Goal: Task Accomplishment & Management: Complete application form

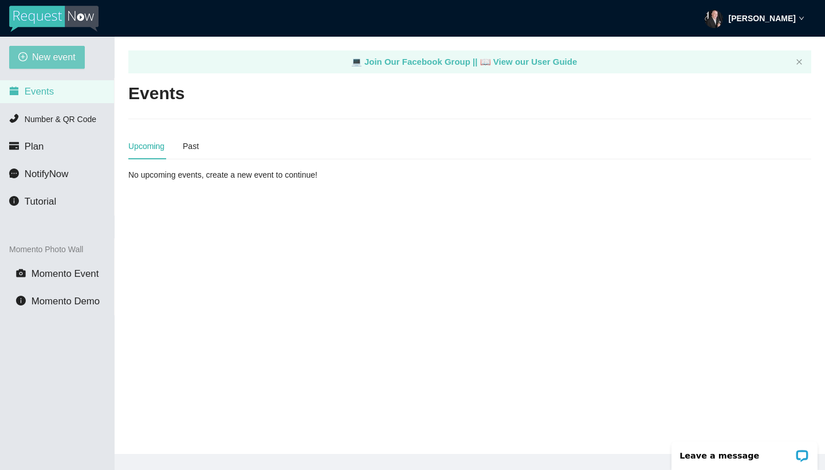
click at [48, 58] on span "New event" at bounding box center [54, 57] width 44 height 14
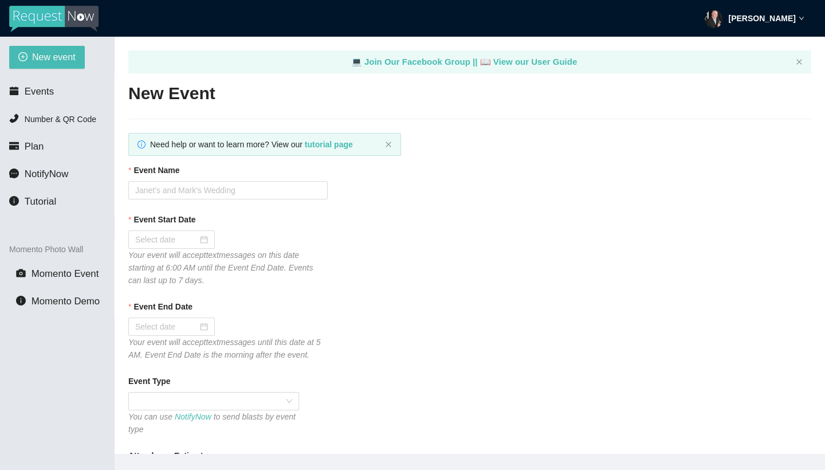
type textarea "[URL][DOMAIN_NAME]"
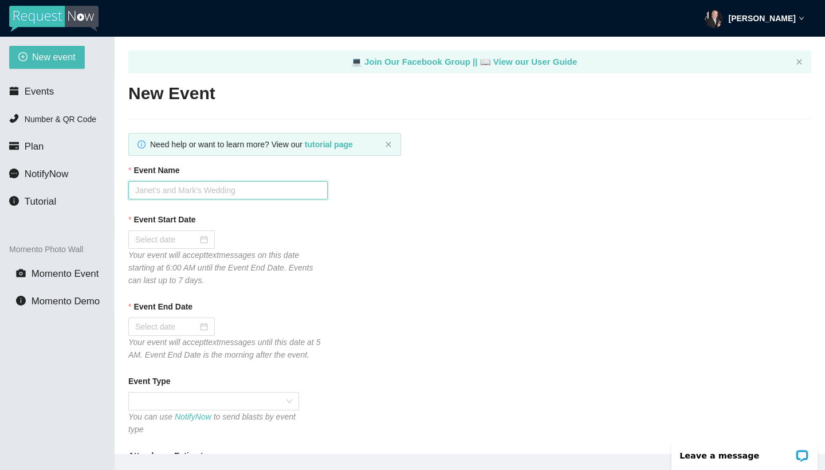
click at [152, 188] on input "Event Name" at bounding box center [227, 190] width 199 height 18
type input "[PERSON_NAME] HoCo 2025"
click at [147, 241] on input "Event Start Date" at bounding box center [166, 239] width 62 height 13
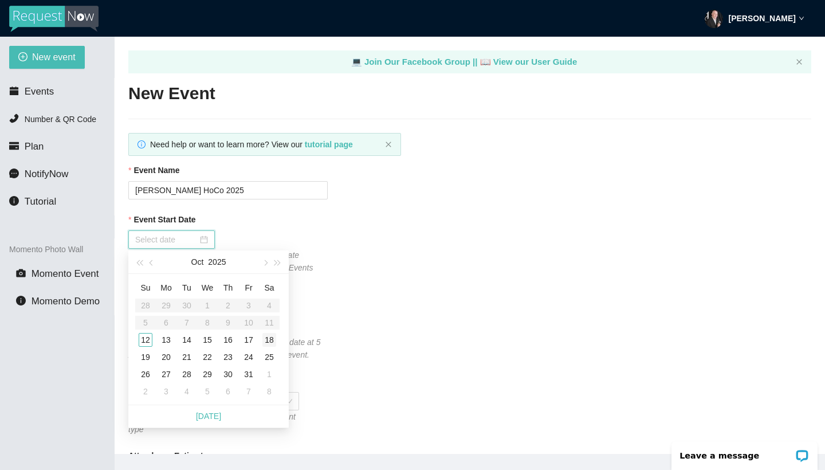
type input "[DATE]"
click at [268, 341] on div "18" at bounding box center [269, 340] width 14 height 14
type input "[DATE]"
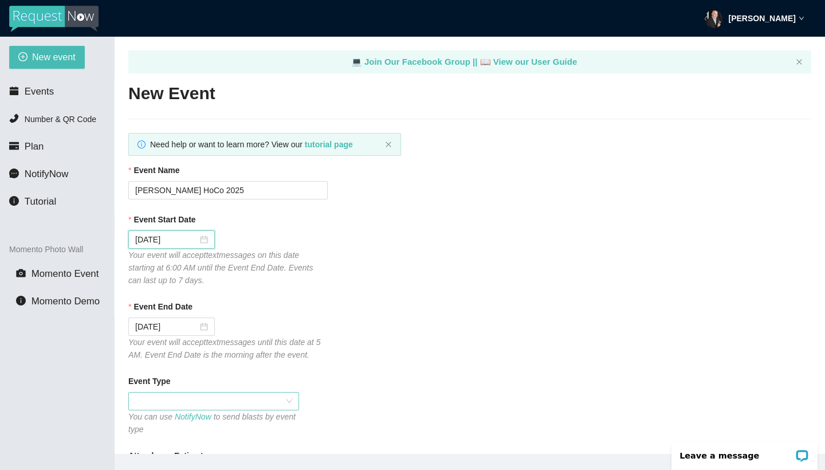
click at [257, 401] on span at bounding box center [213, 400] width 157 height 17
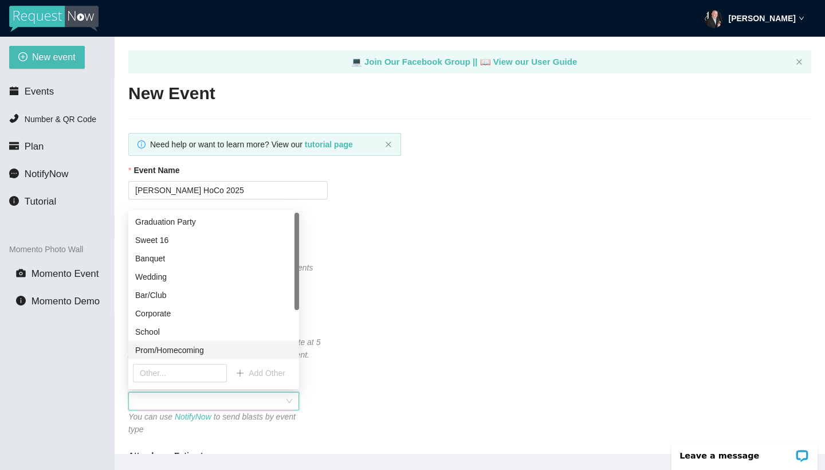
click at [250, 349] on div "Prom/Homecoming" at bounding box center [213, 350] width 157 height 13
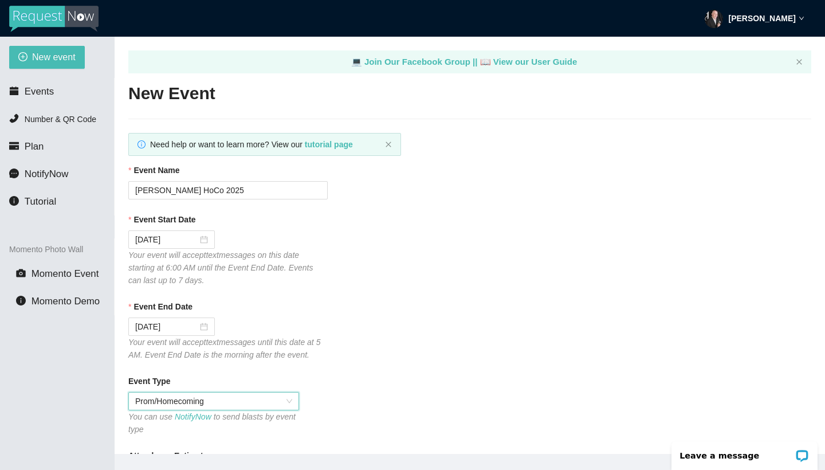
click at [769, 179] on div "Event Name" at bounding box center [469, 172] width 683 height 17
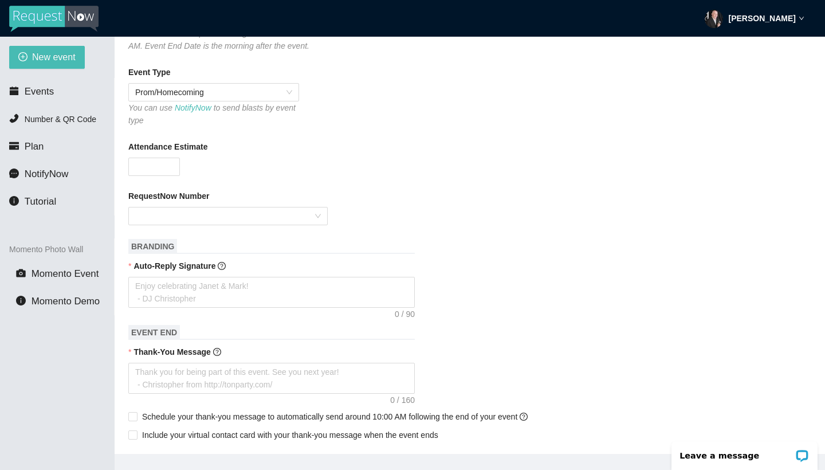
scroll to position [316, 0]
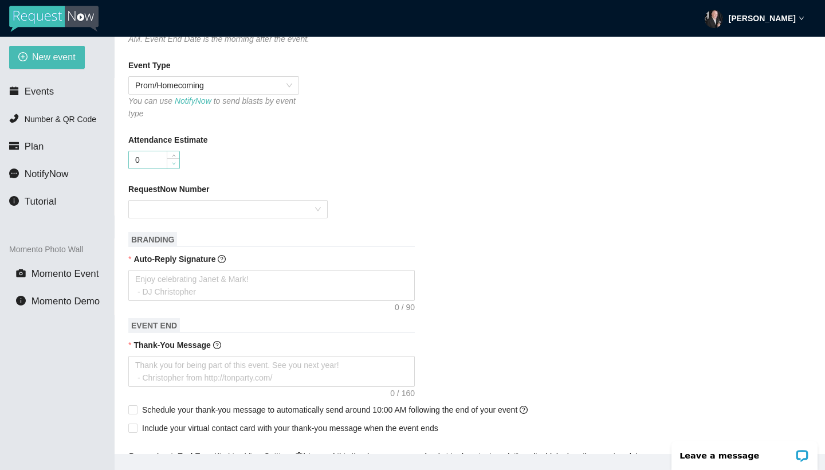
click at [168, 159] on span "Decrease Value" at bounding box center [173, 163] width 13 height 10
type input "0"
type input "500"
click at [158, 210] on input "RequestNow Number" at bounding box center [224, 208] width 178 height 17
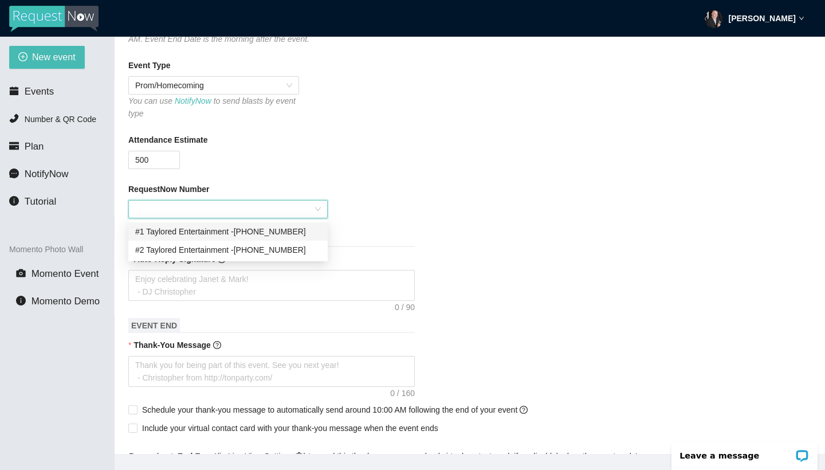
click at [159, 233] on div "#1 Taylored Entertainment - [PHONE_NUMBER]" at bounding box center [228, 231] width 186 height 13
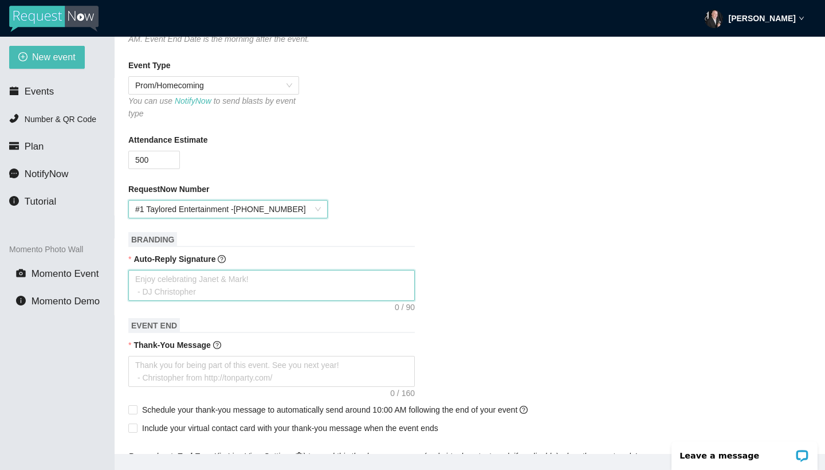
click at [195, 284] on textarea "Auto-Reply Signature" at bounding box center [271, 285] width 286 height 31
drag, startPoint x: 195, startPoint y: 284, endPoint x: 374, endPoint y: 284, distance: 178.7
click at [375, 284] on textarea "Auto-Reply Signature" at bounding box center [271, 285] width 286 height 31
click at [374, 284] on textarea "Auto-Reply Signature" at bounding box center [271, 285] width 286 height 31
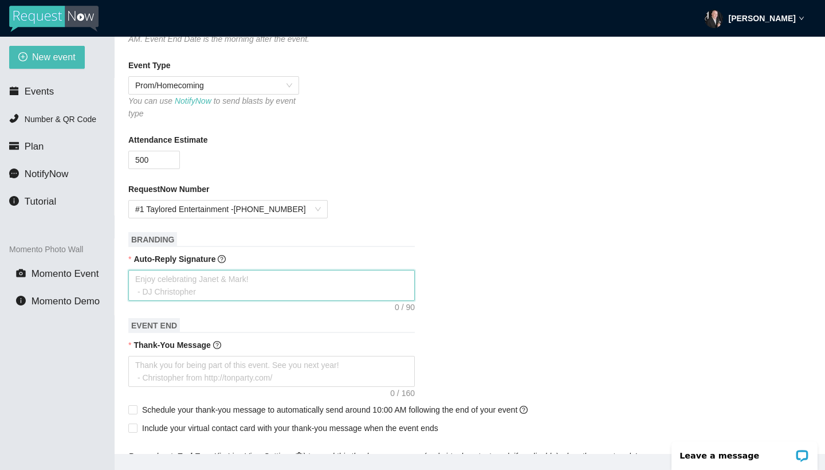
click at [374, 284] on textarea "Auto-Reply Signature" at bounding box center [271, 285] width 286 height 31
click at [176, 278] on textarea "Auto-Reply Signature" at bounding box center [271, 285] width 286 height 31
click at [176, 279] on textarea "Auto-Reply Signature" at bounding box center [271, 285] width 286 height 31
type textarea "T"
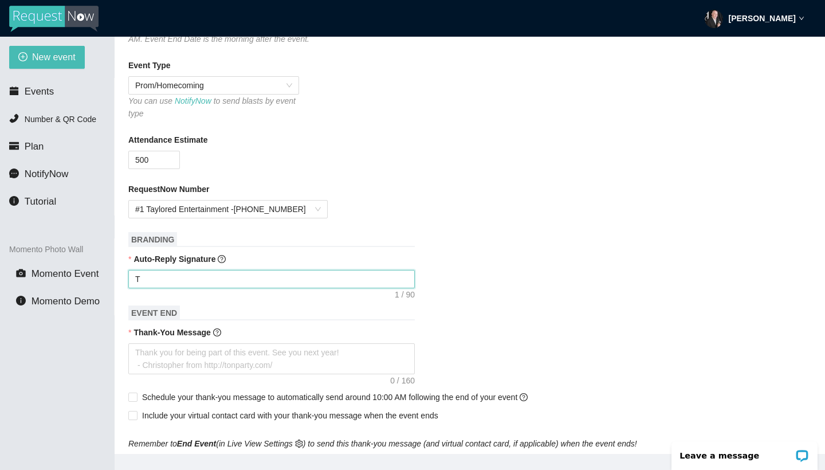
type textarea "Th"
type textarea "Tha"
type textarea "Than"
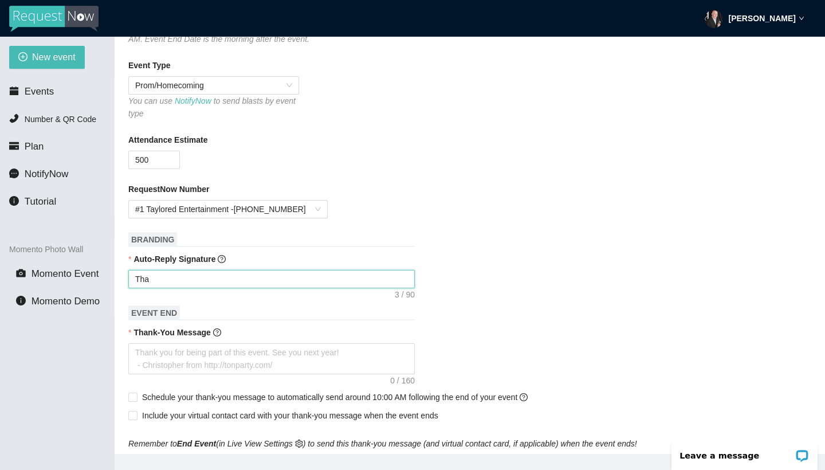
type textarea "Than"
type textarea "Thank"
type textarea "Thanks"
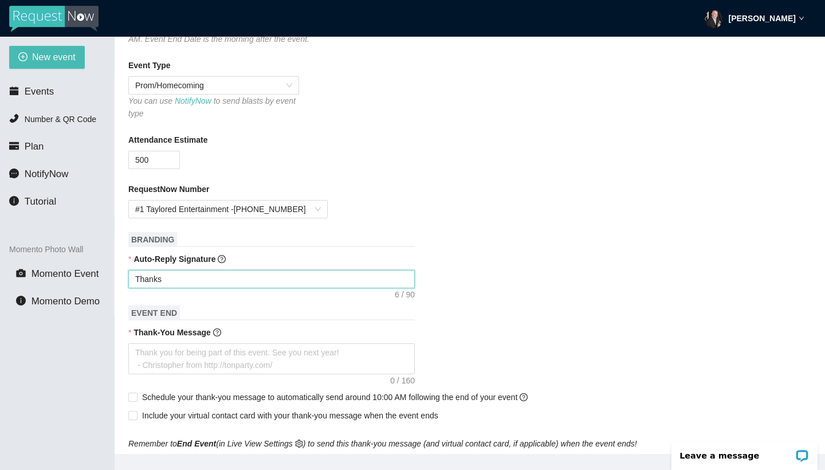
type textarea "Thanks"
type textarea "Thanks f"
type textarea "Thanks fo"
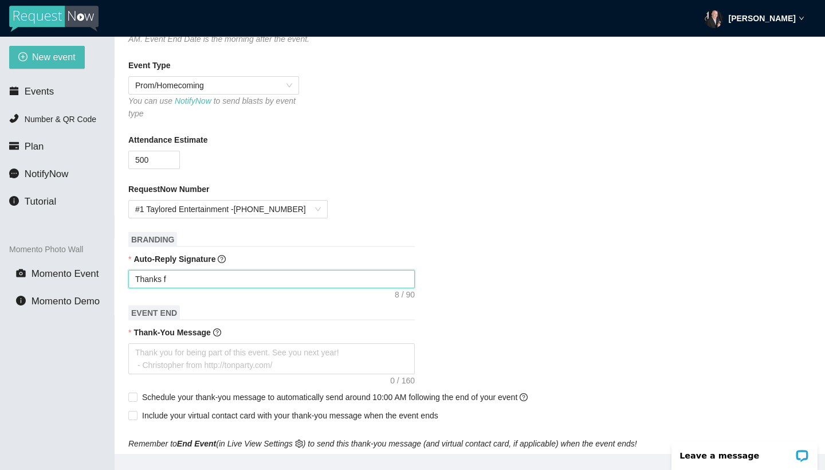
type textarea "Thanks fo"
type textarea "Thanks for"
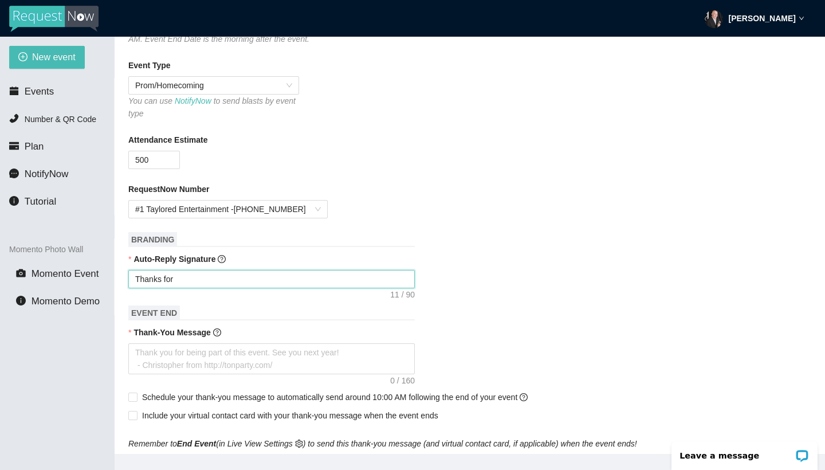
type textarea "Thanks for"
type textarea "Thanks for y"
type textarea "Thanks for yo"
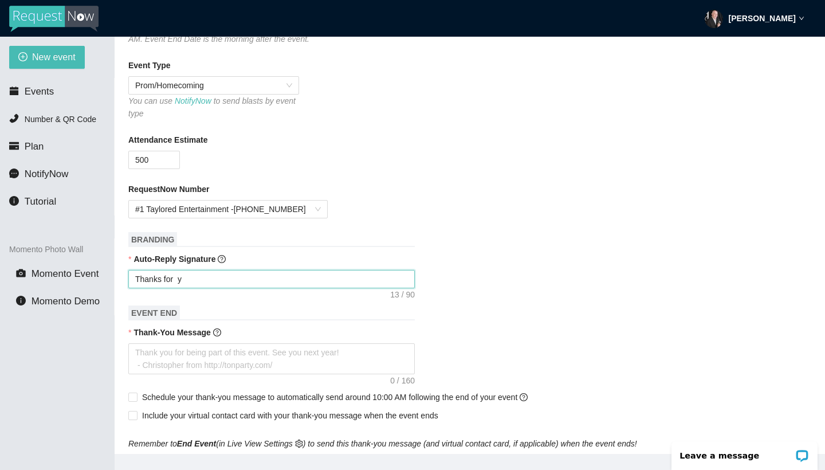
type textarea "Thanks for yo"
type textarea "Thanks for you"
type textarea "Thanks for yo"
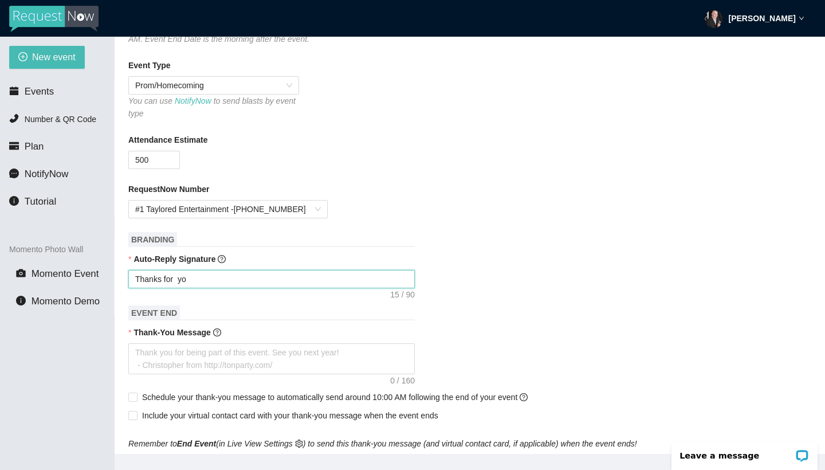
type textarea "Thanks for y"
type textarea "Thanks for"
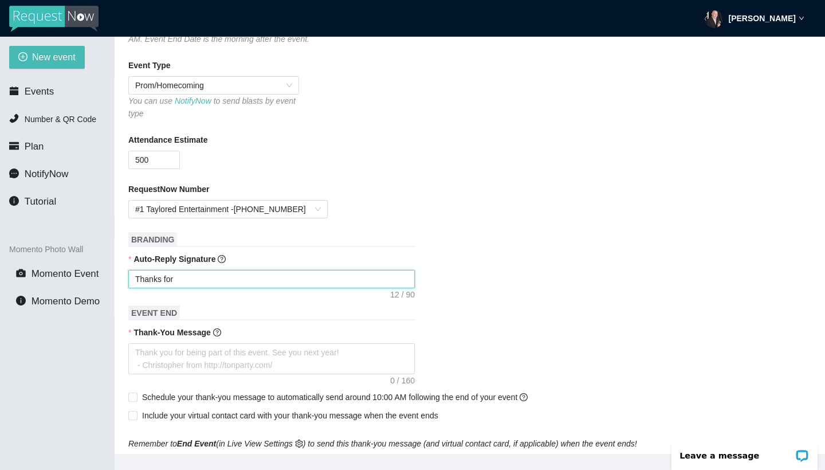
type textarea "Thanks for"
type textarea "Thanks for y"
type textarea "Thanks for yo"
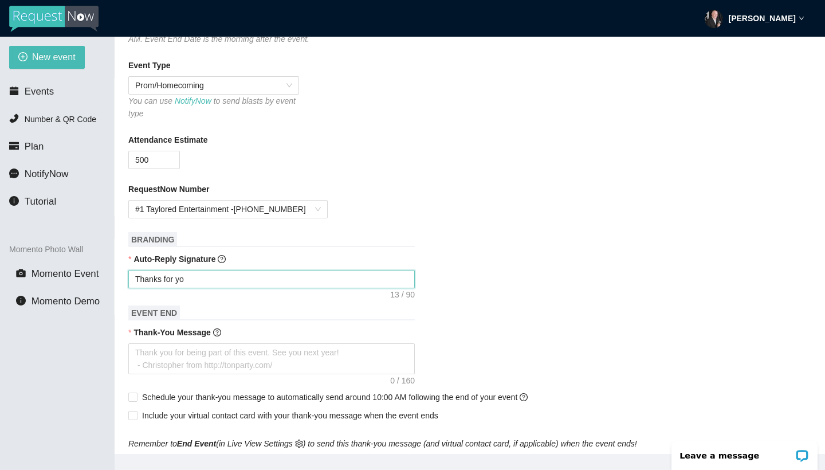
type textarea "Thanks for you"
type textarea "Thanks for your"
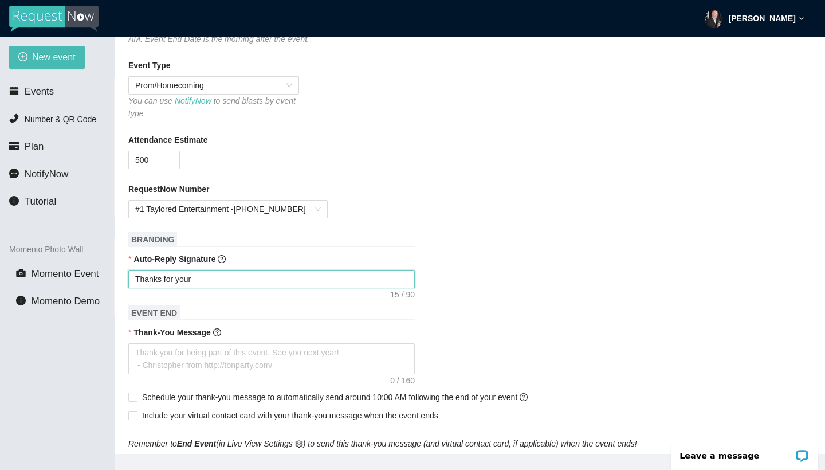
type textarea "Thanks for your"
type textarea "Thanks for your s"
type textarea "Thanks for your su"
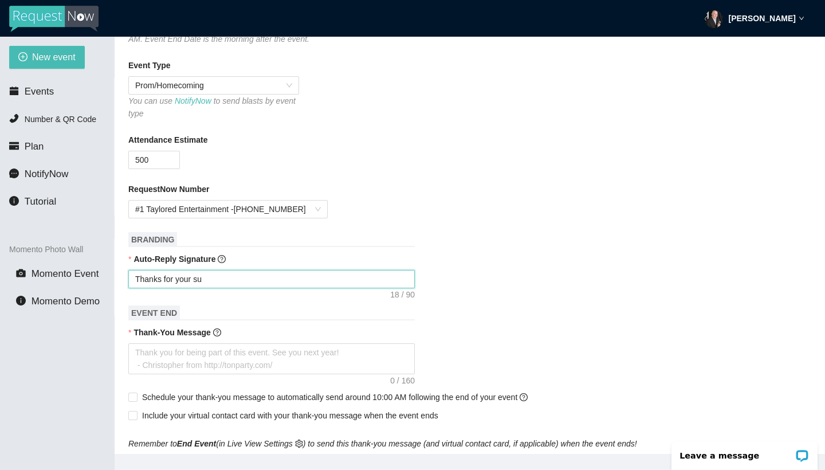
type textarea "Thanks for your sug"
type textarea "Thanks for your [PERSON_NAME]"
type textarea "Thanks for your sugge"
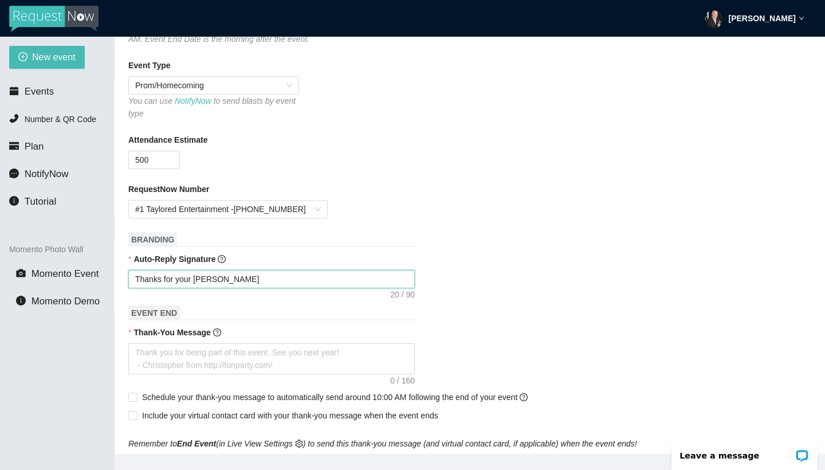
type textarea "Thanks for your sugge"
type textarea "Thanks for your sugges"
type textarea "Thanks for your suggest"
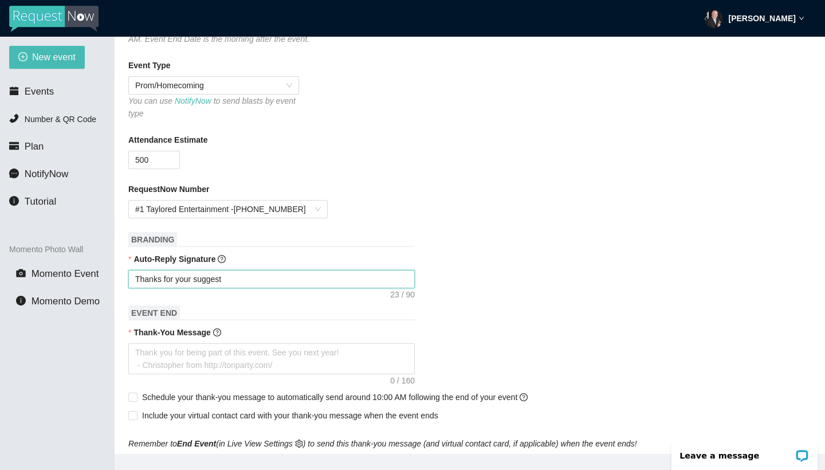
type textarea "Thanks for your suggesti"
type textarea "Thanks for your suggestio"
type textarea "Thanks for your suggestion"
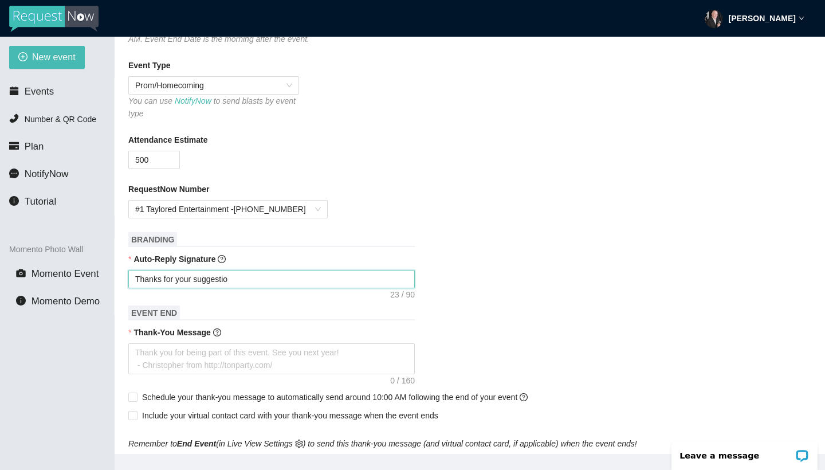
type textarea "Thanks for your suggestion"
type textarea "Thanks for your suggestion!"
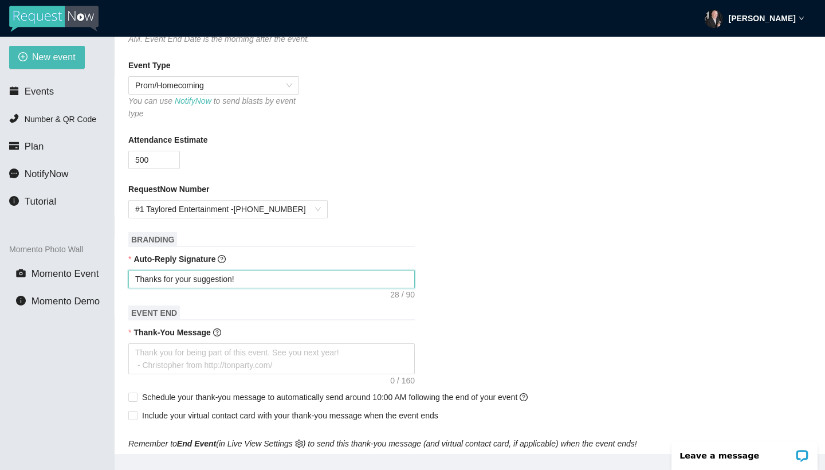
type textarea "Thanks for your suggestion!"
type textarea "Thanks for your suggestion! I"
type textarea "Thanks for your suggestion! I'"
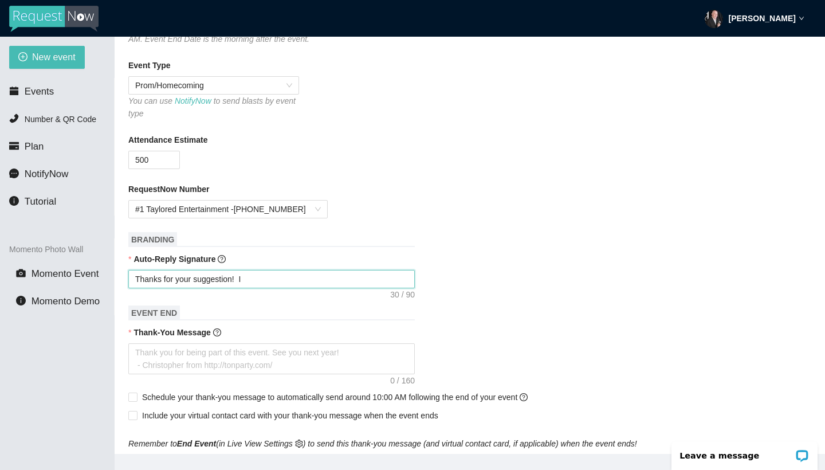
type textarea "Thanks for your suggestion! I'"
type textarea "Thanks for your suggestion! I'l"
type textarea "Thanks for your suggestion! I'll"
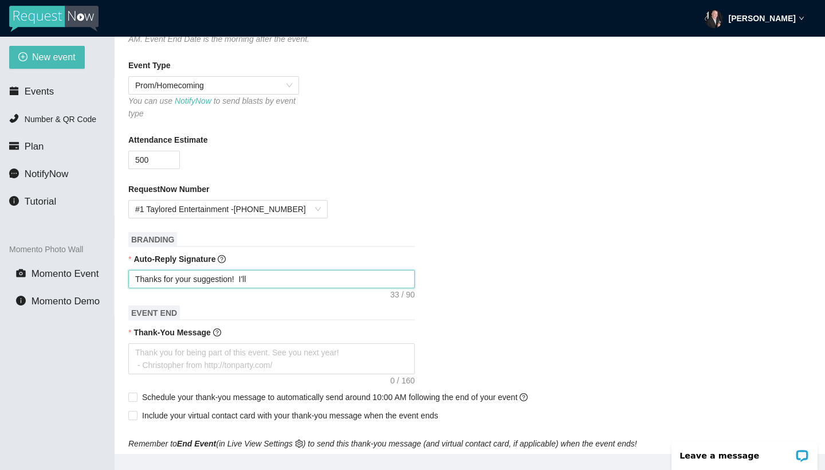
type textarea "Thanks for your suggestion! I'll"
type textarea "Thanks for your suggestion! I'll t"
type textarea "Thanks for your suggestion! I'll tr"
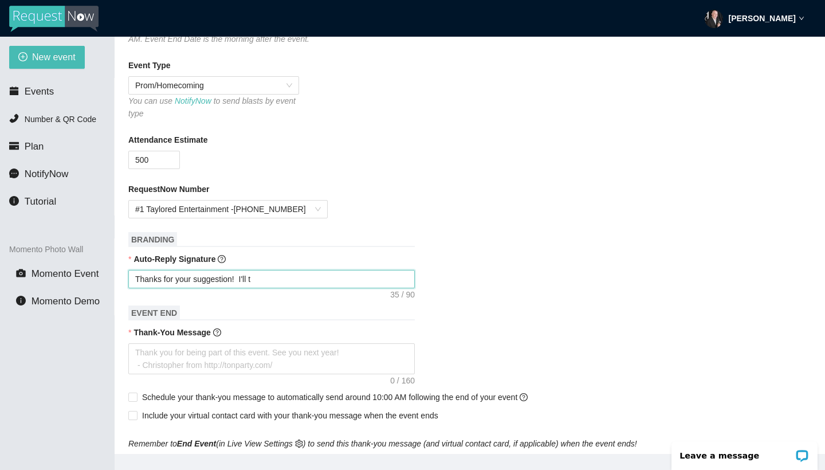
type textarea "Thanks for your suggestion! I'll tr"
type textarea "Thanks for your suggestion! I'll try"
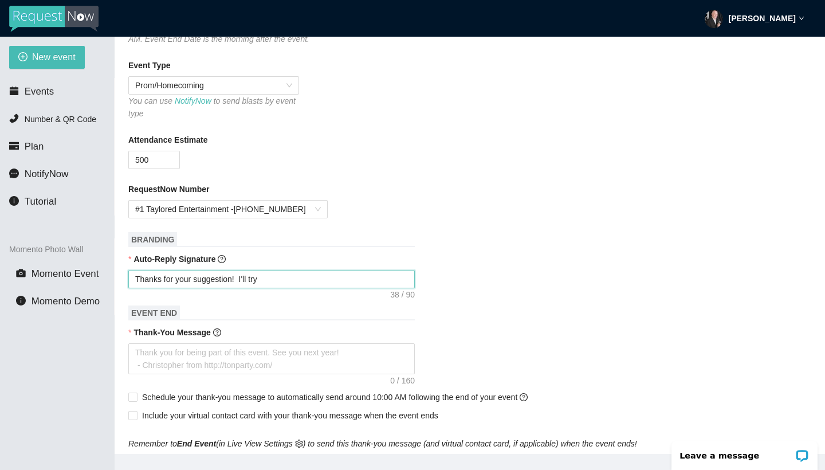
type textarea "Thanks for your suggestion! I'll try t"
type textarea "Thanks for your suggestion! I'll try to"
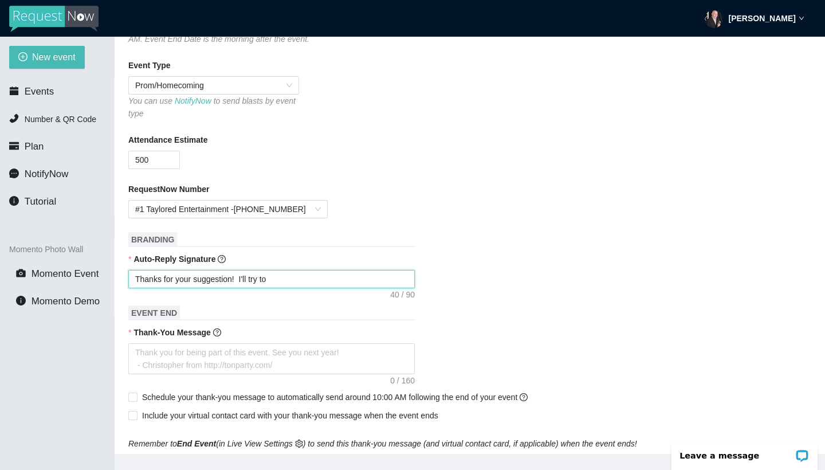
type textarea "Thanks for your suggestion! I'll try to"
type textarea "Thanks for your suggestion! I'll try to w"
type textarea "Thanks for your suggestion! I'll try to wo"
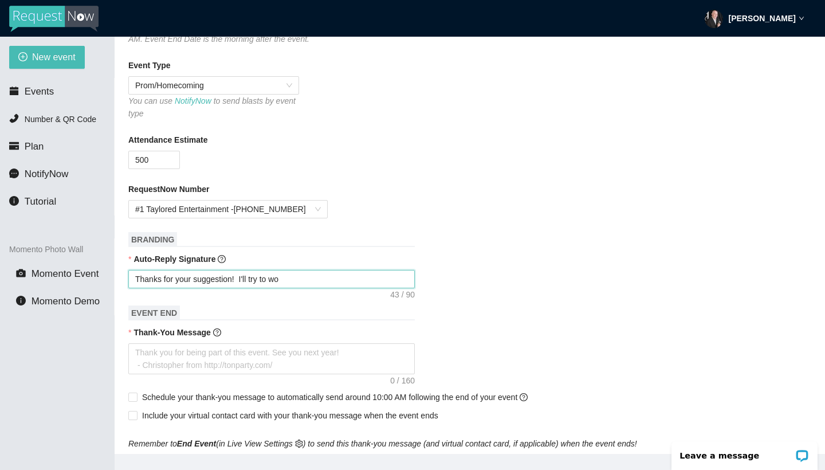
type textarea "Thanks for your suggestion! I'll try to wor"
type textarea "Thanks for your suggestion! I'll try to work"
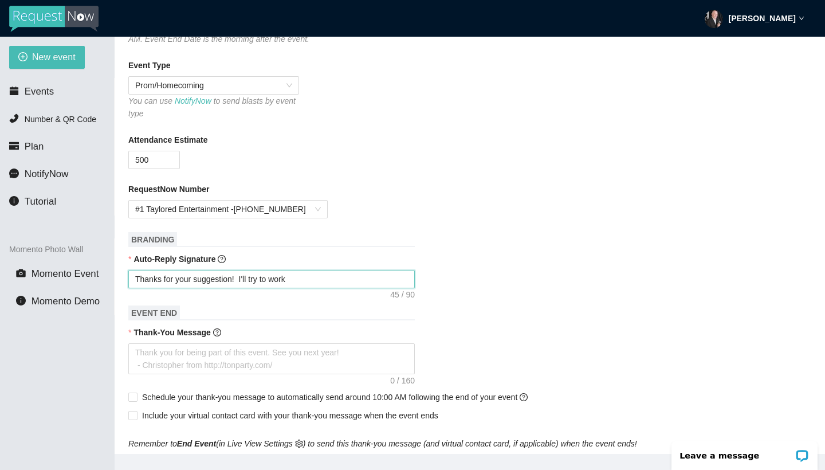
type textarea "Thanks for your suggestion! I'll try to work"
type textarea "Thanks for your suggestion! I'll try to work i"
type textarea "Thanks for your suggestion! I'll try to work it"
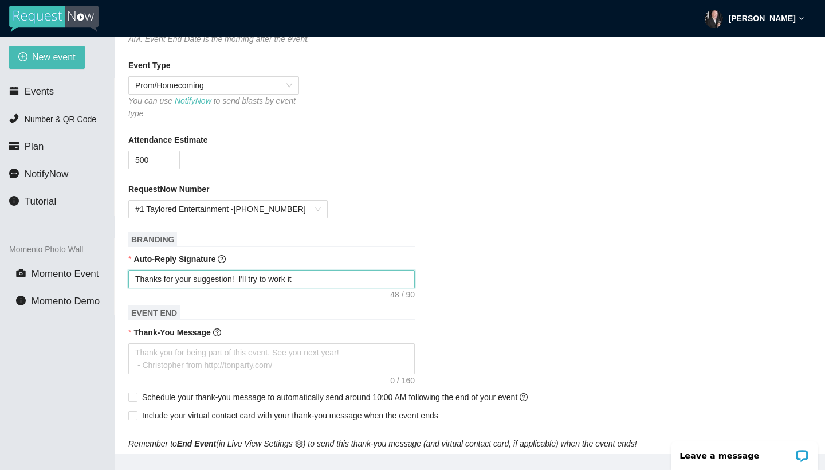
type textarea "Thanks for your suggestion! I'll try to work it"
type textarea "Thanks for your suggestion! I'll try to work it i"
type textarea "Thanks for your suggestion! I'll try to work it in"
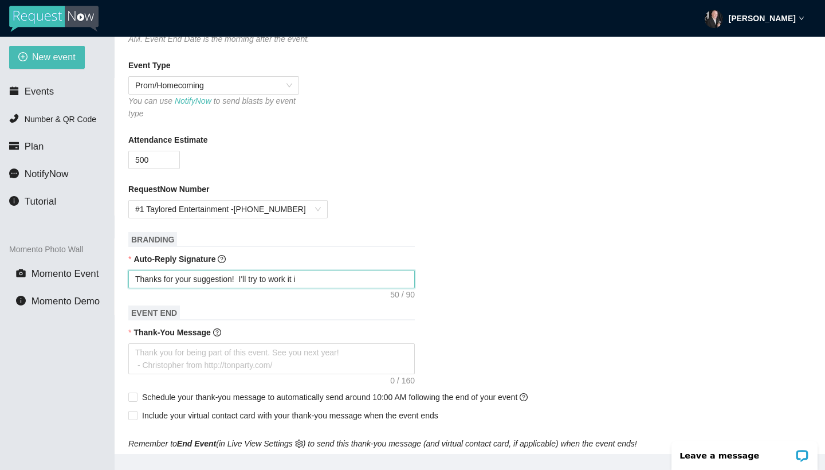
type textarea "Thanks for your suggestion! I'll try to work it in"
type textarea "Thanks for your suggestion! I'll try to work it in!"
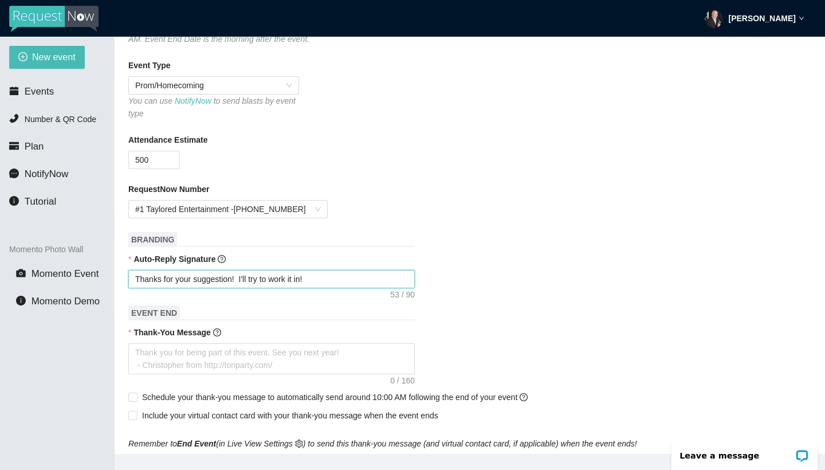
type textarea "Thanks for your suggestion! I'll try to work it in!"
type textarea "Thanks for your suggestion! I'll try to work it in! -"
type textarea "Thanks for your suggestion! I'll try to work it in! -D"
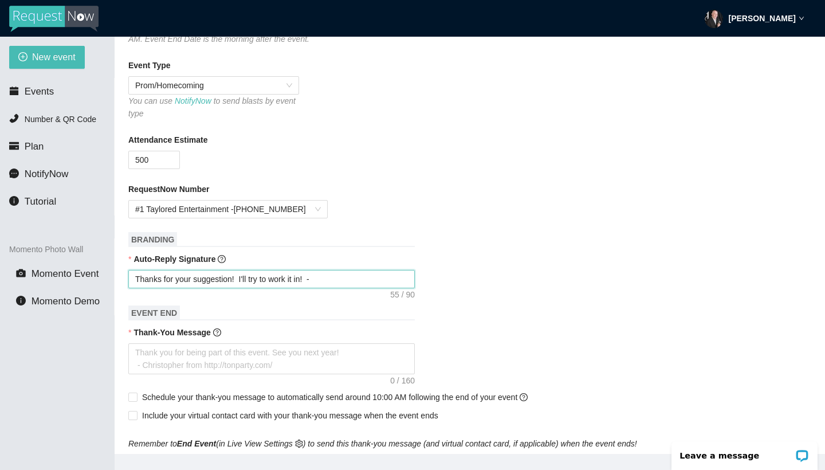
type textarea "Thanks for your suggestion! I'll try to work it in! -D"
type textarea "Thanks for your suggestion! I'll try to work it in! -DJ"
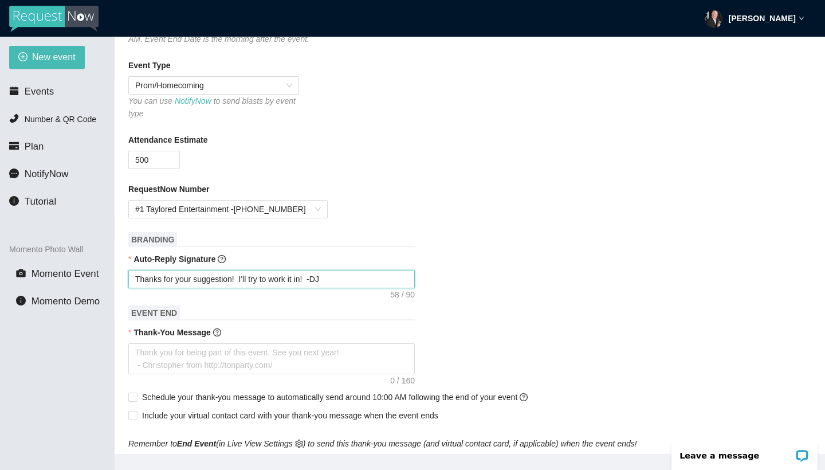
type textarea "Thanks for your suggestion! I'll try to work it in! -DJ O"
type textarea "Thanks for your suggestion! I'll try to work it in! -DJ Ol"
type textarea "Thanks for your suggestion! I'll try to work it in! -DJ Oly"
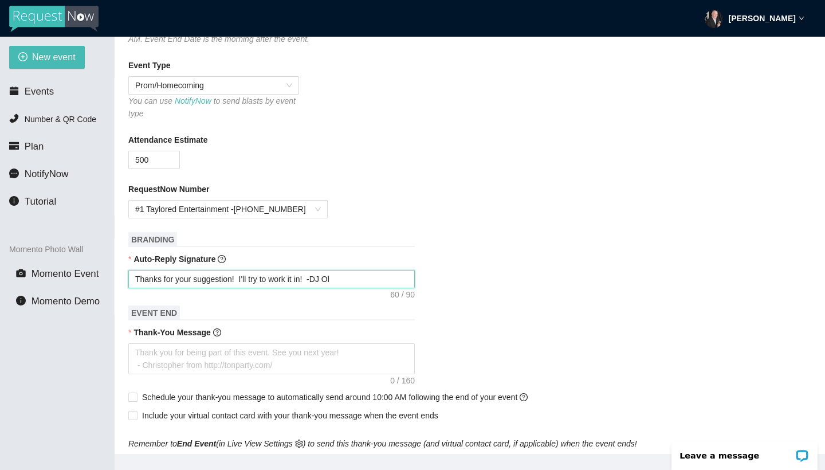
type textarea "Thanks for your suggestion! I'll try to work it in! -DJ Oly"
type textarea "Thanks for your suggestion! I'll try to work it in! -[PERSON_NAME]"
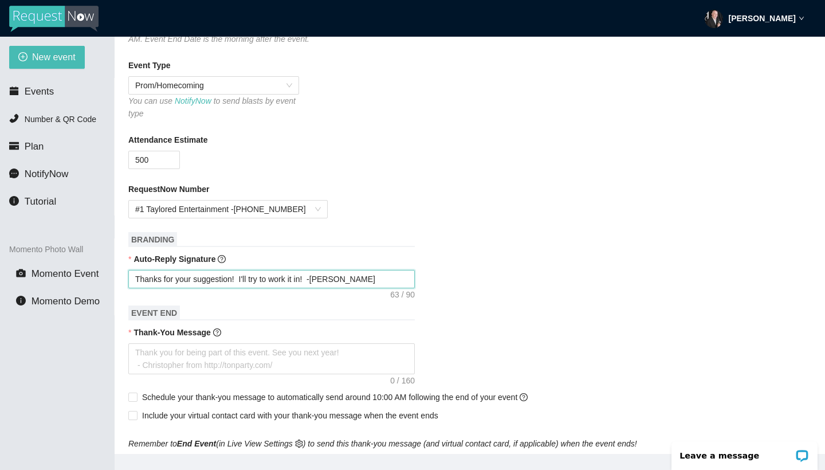
type textarea "Thanks for your suggestion! I'll try to work it in! -[PERSON_NAME]"
drag, startPoint x: 359, startPoint y: 275, endPoint x: 115, endPoint y: 261, distance: 245.0
click at [115, 261] on main "💻 Join Our Facebook Group || 📖 View our User Guide New Event Need help or want …" at bounding box center [470, 245] width 710 height 417
type textarea "Thanks for your suggestion! I'll try to work it in! -[PERSON_NAME]"
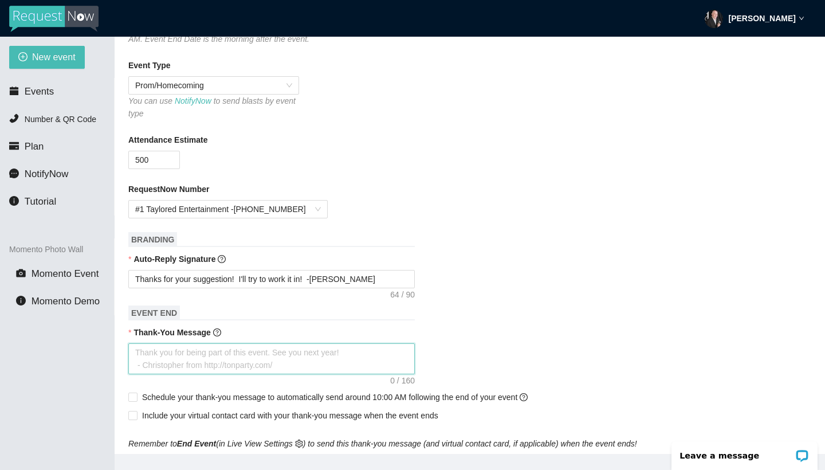
click at [216, 355] on textarea "Thank-You Message" at bounding box center [271, 358] width 286 height 31
type textarea "T"
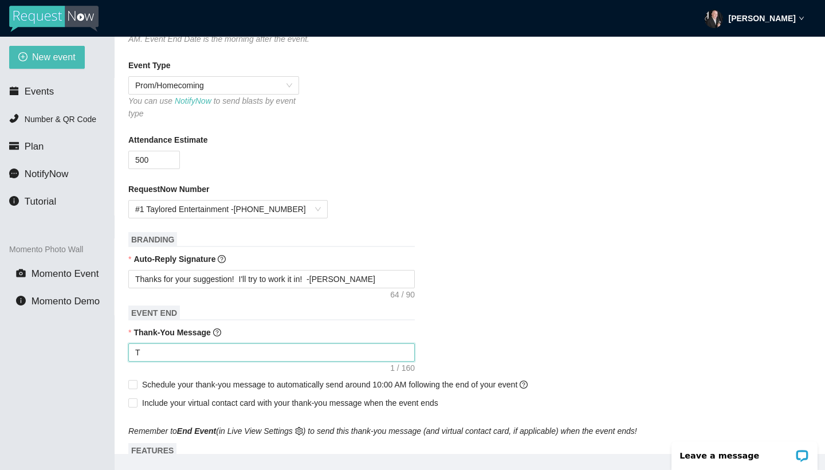
type textarea "Th"
type textarea "Tha"
type textarea "Than"
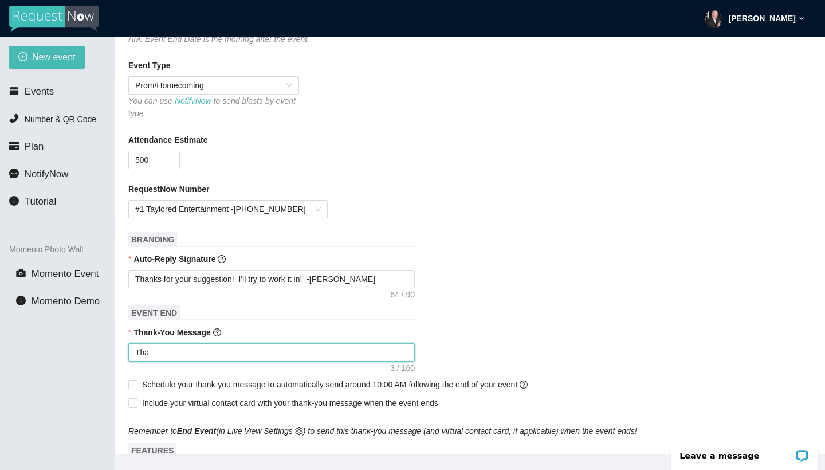
type textarea "Than"
type textarea "Thank"
type textarea "Thanks"
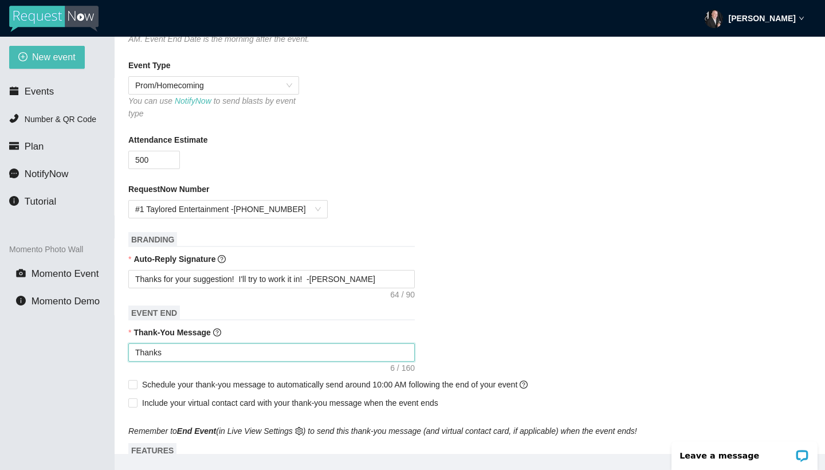
type textarea "Thanks"
type textarea "Thanks f"
type textarea "Thanks fo"
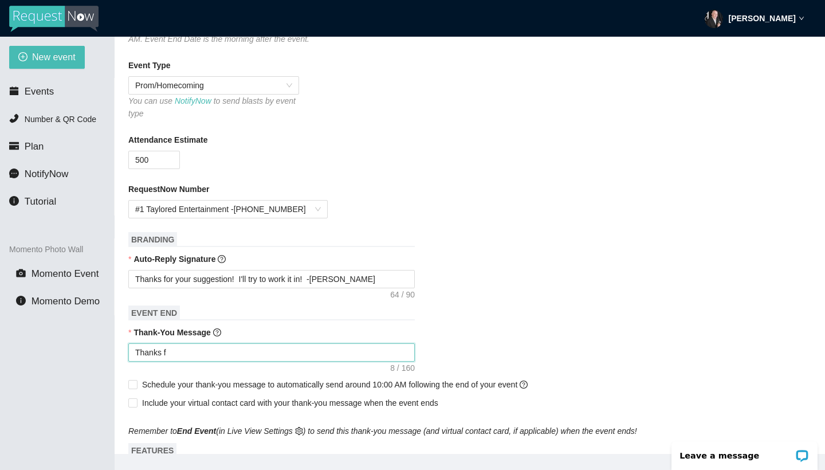
type textarea "Thanks fo"
type textarea "Thanks for"
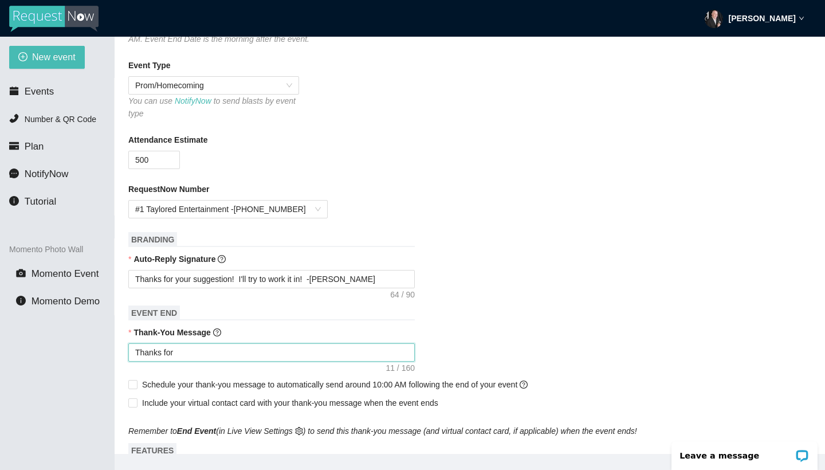
type textarea "Thanks for h"
type textarea "Thanks for he"
type textarea "Thanks for [PERSON_NAME]"
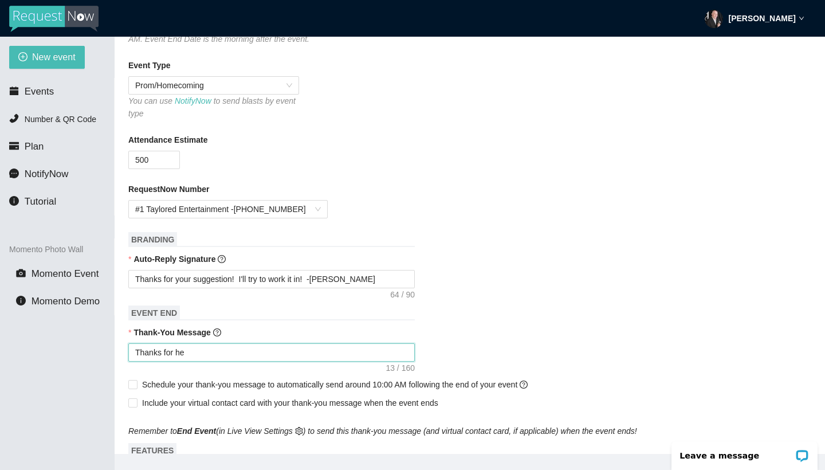
type textarea "Thanks for [PERSON_NAME]"
type textarea "Thanks for help"
type textarea "Thanks for helpi"
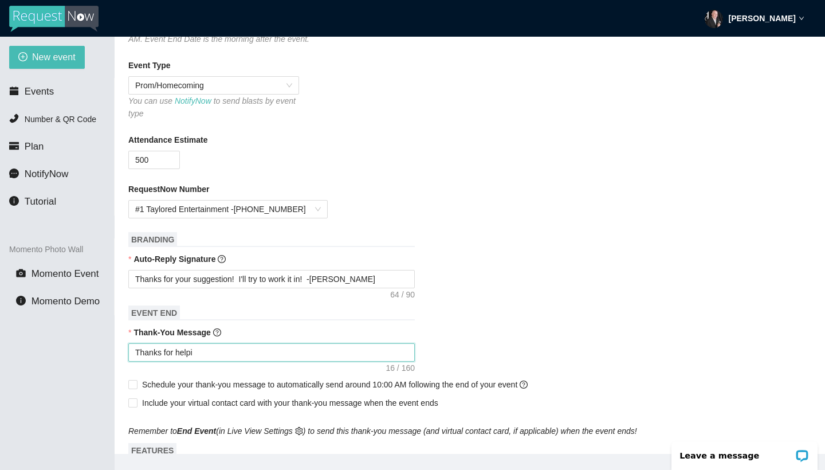
type textarea "Thanks for helpin"
type textarea "Thanks for helping"
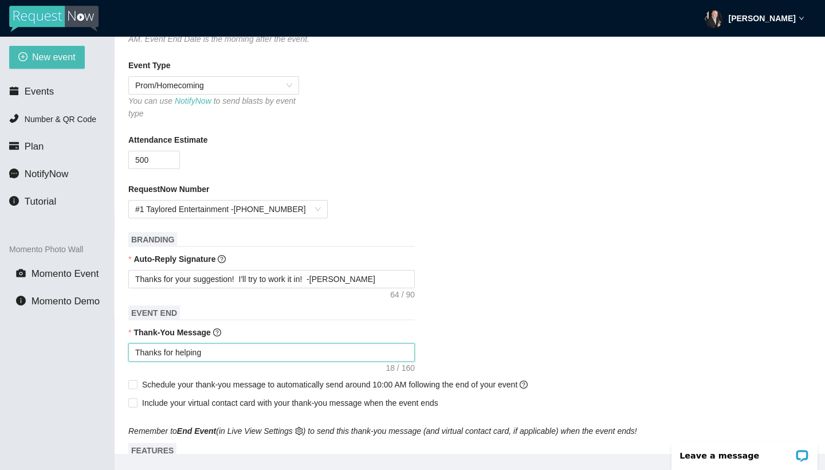
type textarea "Thanks for helping"
type textarea "Thanks for helping m"
type textarea "Thanks for helping ma"
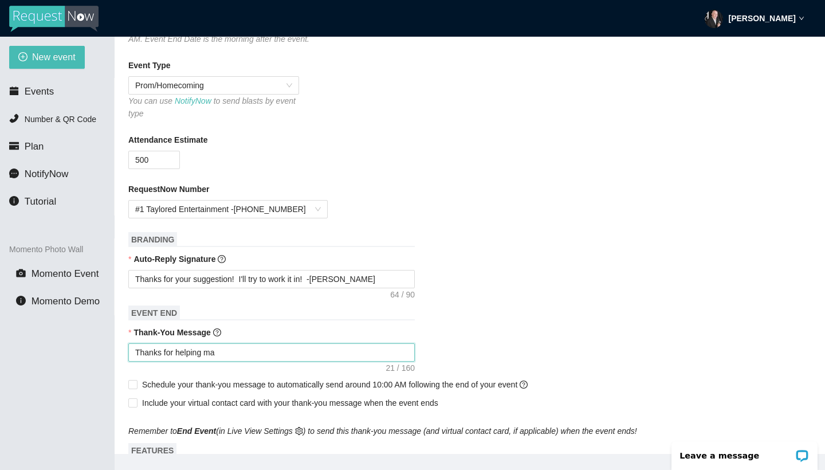
type textarea "Thanks for helping mak"
type textarea "Thanks for helping make"
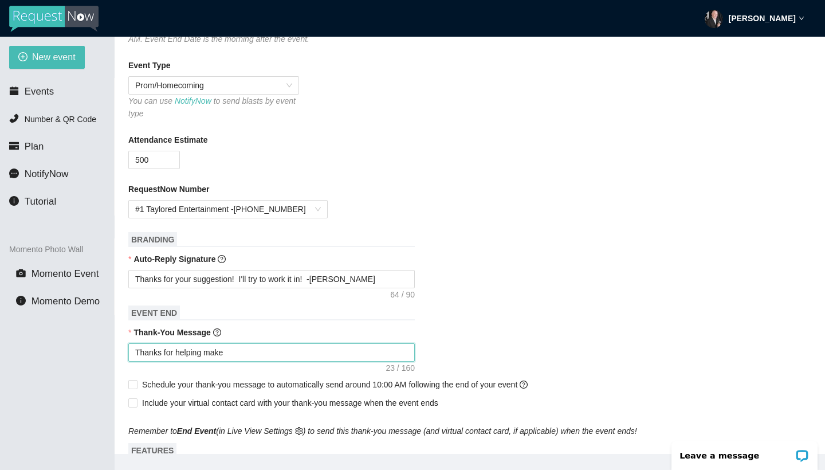
type textarea "Thanks for helping make"
type textarea "Thanks for helping make H"
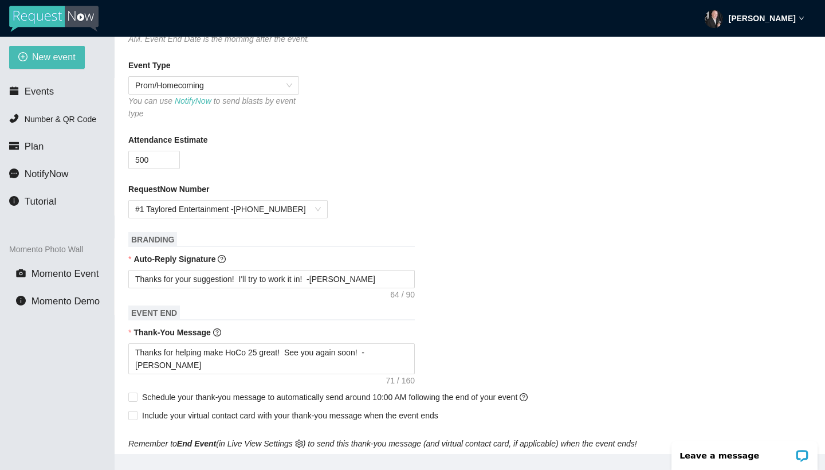
click at [491, 368] on div "Thanks for helping make HoCo 25 great! See you again soon! -[PERSON_NAME]" at bounding box center [469, 358] width 683 height 31
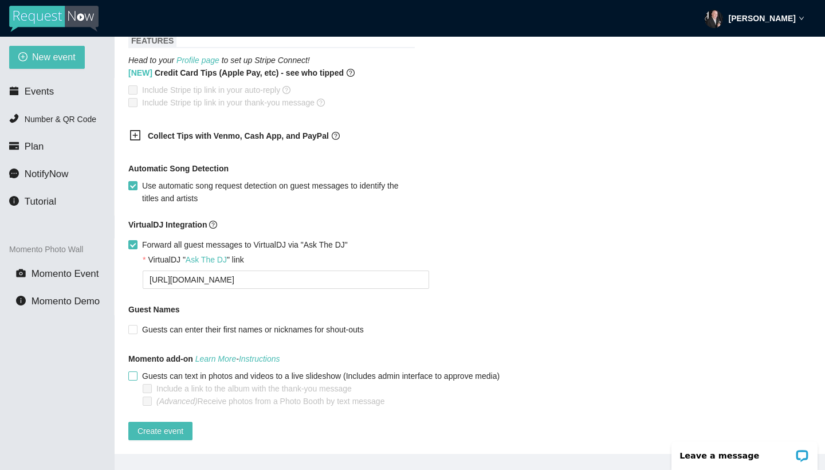
scroll to position [746, 0]
click at [162, 424] on span "Create event" at bounding box center [160, 430] width 46 height 13
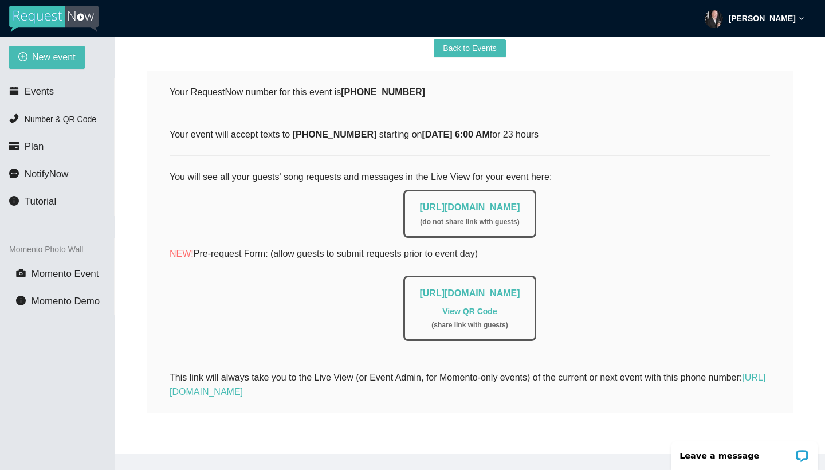
scroll to position [170, 0]
drag, startPoint x: 275, startPoint y: 285, endPoint x: 678, endPoint y: 282, distance: 402.6
click at [678, 282] on div "[URL][DOMAIN_NAME] View QR Code ( share link with guests )" at bounding box center [470, 305] width 600 height 71
copy link "[URL][DOMAIN_NAME]"
click at [478, 306] on link "View QR Code" at bounding box center [469, 310] width 54 height 9
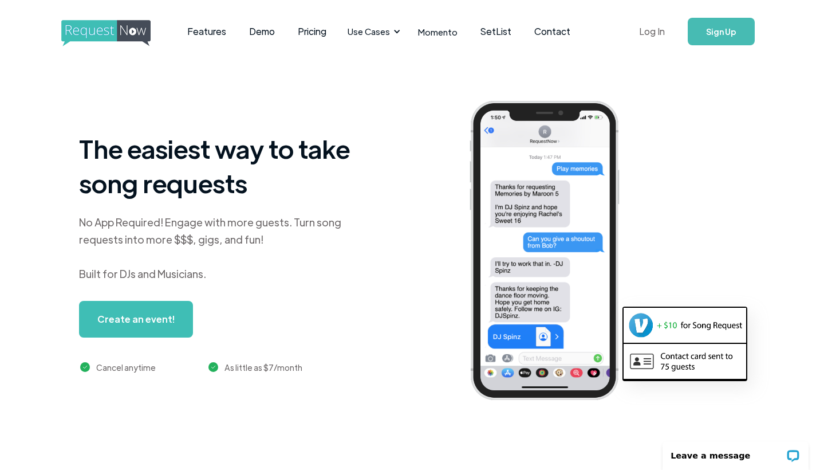
click at [658, 31] on link "Log In" at bounding box center [652, 31] width 49 height 40
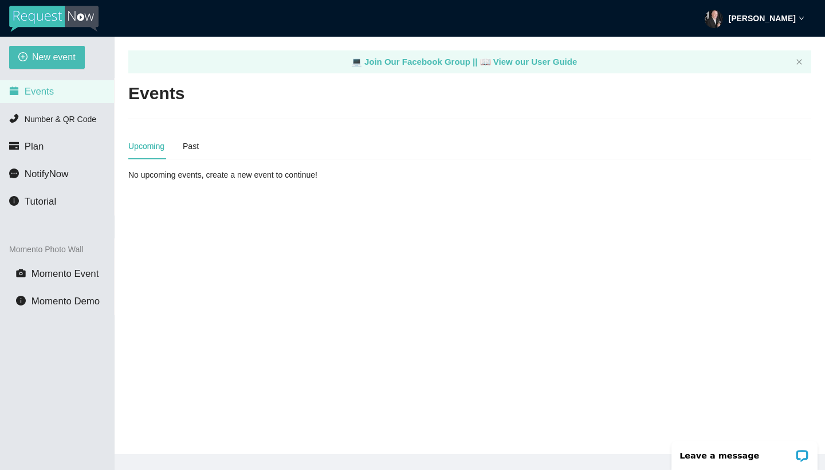
click at [800, 17] on icon "down" at bounding box center [801, 18] width 6 height 6
click at [751, 52] on span "Profile" at bounding box center [755, 50] width 27 height 11
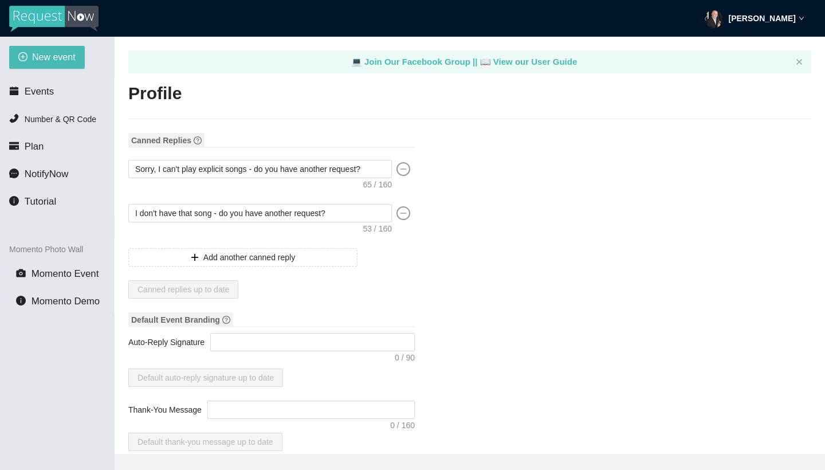
type input "Olyn"
type input "Taylor"
type input "Taylored Entertainment"
type input "Owner/DJ"
type input "Olyn@TayloredEntertainment.com"
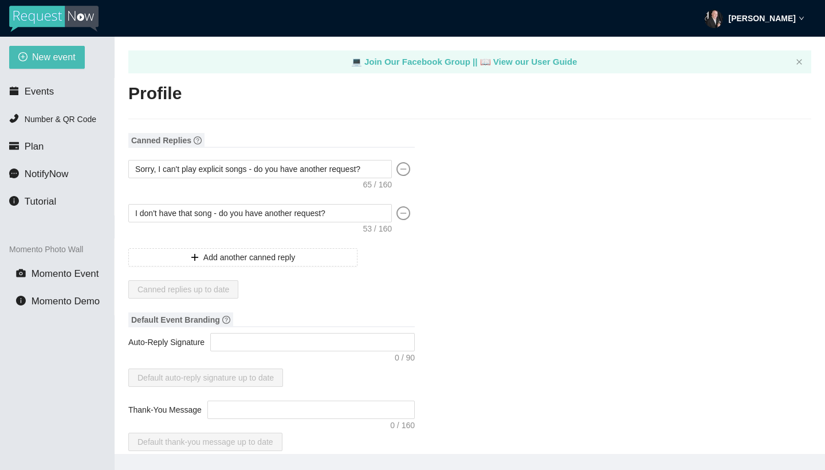
type input "https://www.TayloredEntertainment.com"
type input "(713) 489-0484"
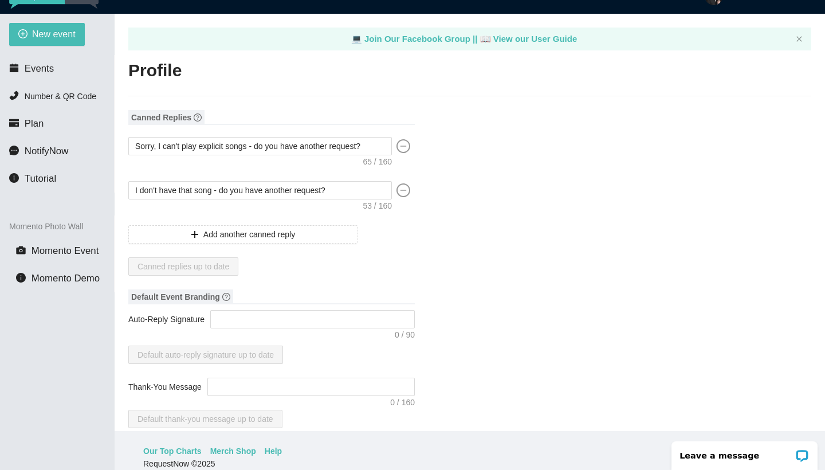
scroll to position [37, 0]
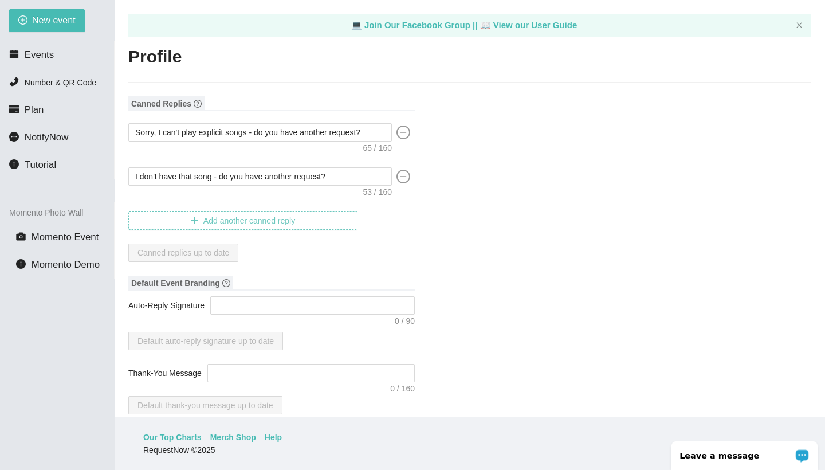
click at [253, 220] on span "Add another canned reply" at bounding box center [249, 220] width 92 height 13
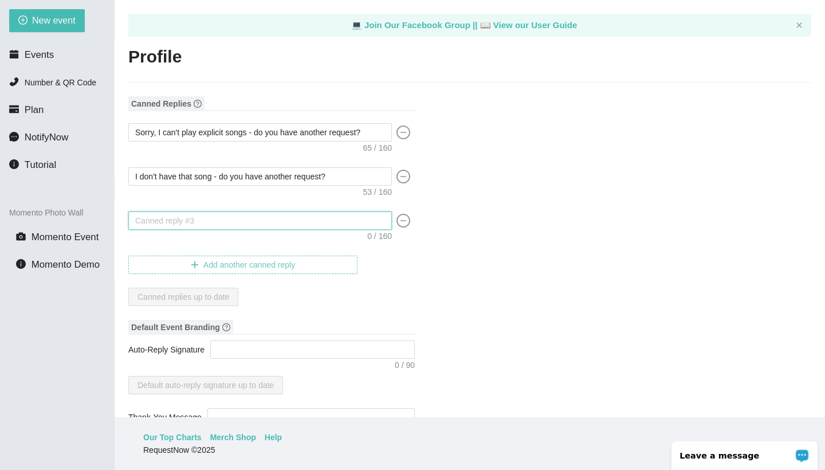
click at [253, 220] on textarea at bounding box center [259, 220] width 263 height 18
paste textarea "Thanks for your suggestion! I'll try to work it in! -[PERSON_NAME]"
type textarea "Thanks for your suggestion! I'll try to work it in! -[PERSON_NAME]"
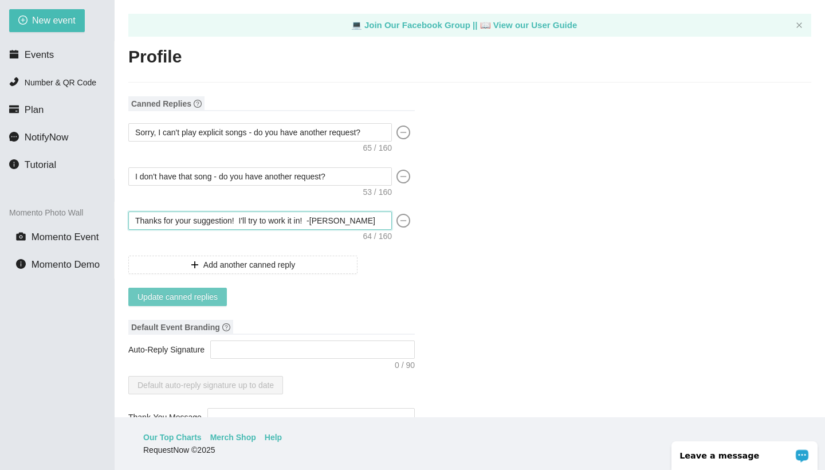
type textarea "Thanks for your suggestion! I'll try to work it in! -[PERSON_NAME]"
click at [189, 297] on span "Update canned replies" at bounding box center [177, 296] width 80 height 13
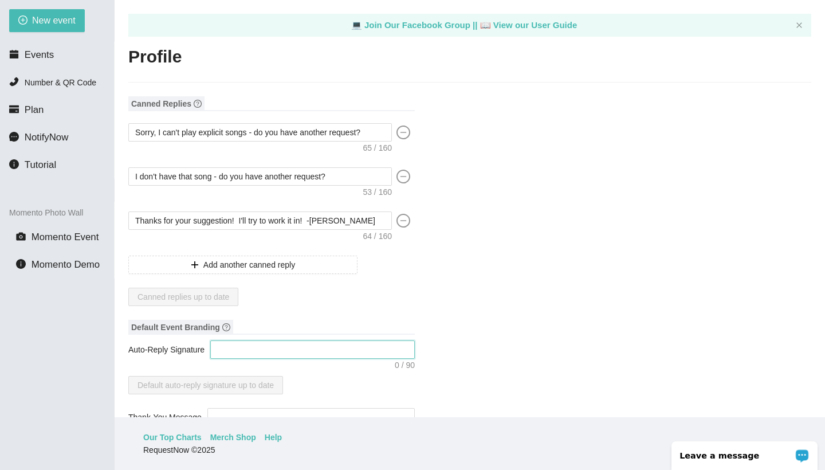
click at [249, 354] on textarea "Auto-Reply Signature" at bounding box center [312, 349] width 204 height 18
type textarea "T"
type textarea "Th"
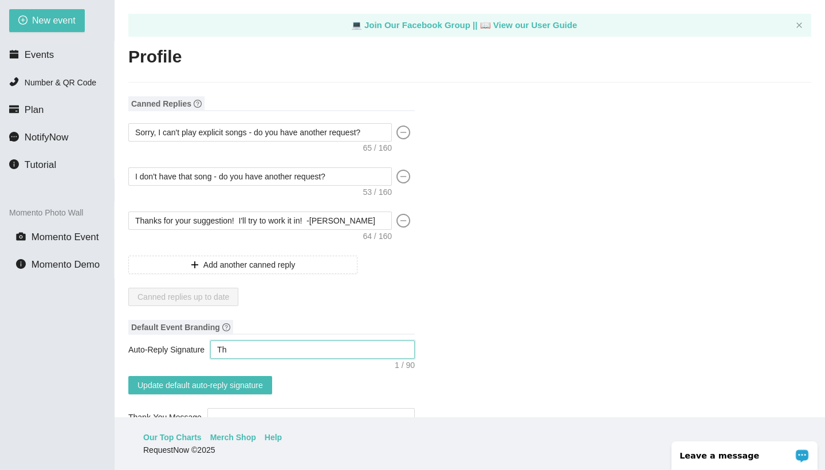
type textarea "Tha"
type textarea "Than"
type textarea "Thank"
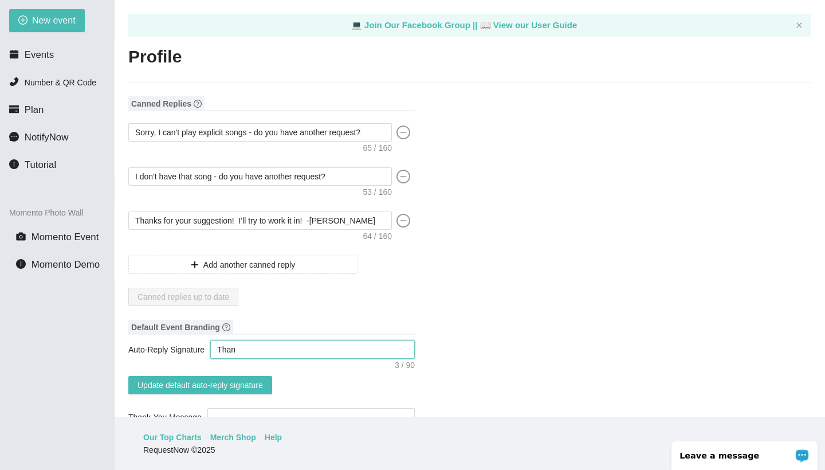
type textarea "Thank"
type textarea "Thanks"
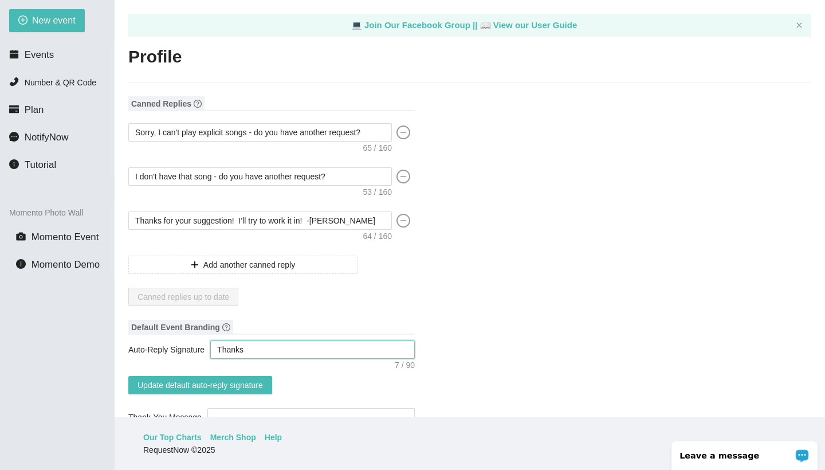
type textarea "Thanks f"
type textarea "Thanks fo"
type textarea "Thanks for"
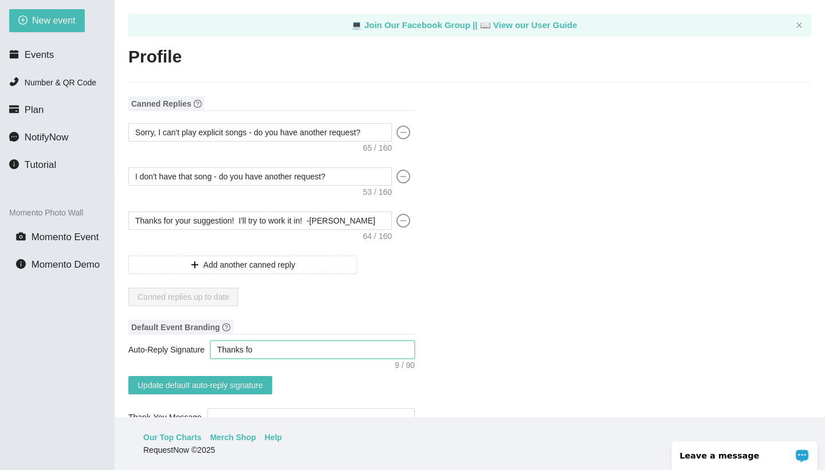
type textarea "Thanks for"
type textarea "Thanks for m"
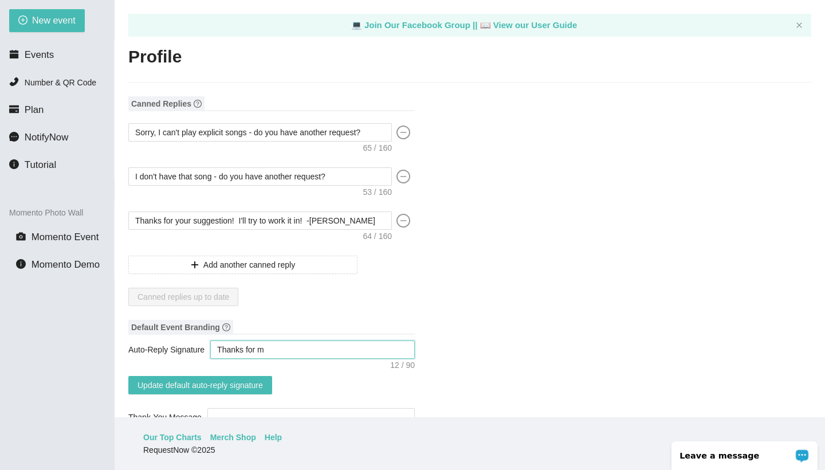
type textarea "Thanks for ma"
type textarea "Thanks for mak"
type textarea "Thanks for maki"
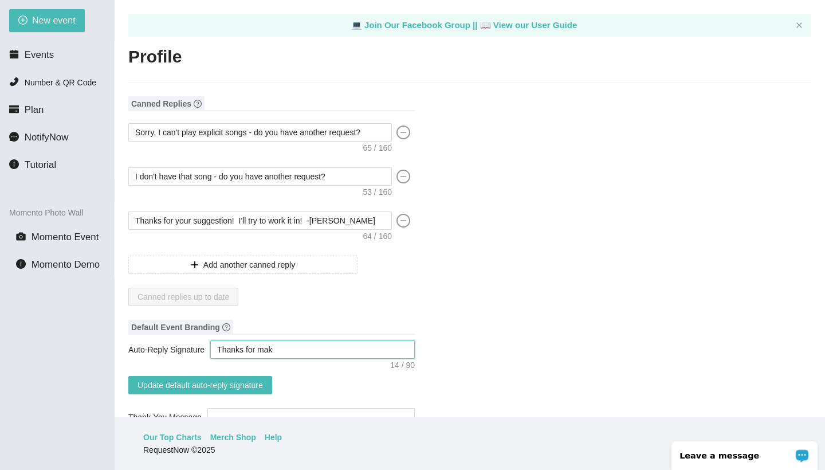
type textarea "Thanks for maki"
type textarea "Thanks for makin"
type textarea "Thanks for making"
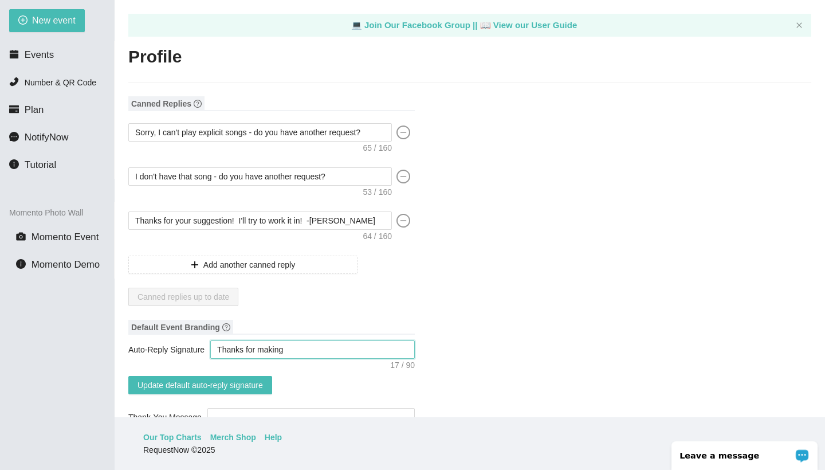
type textarea "Thanks for making"
type textarea "Thanks for making t"
type textarea "Thanks for making th"
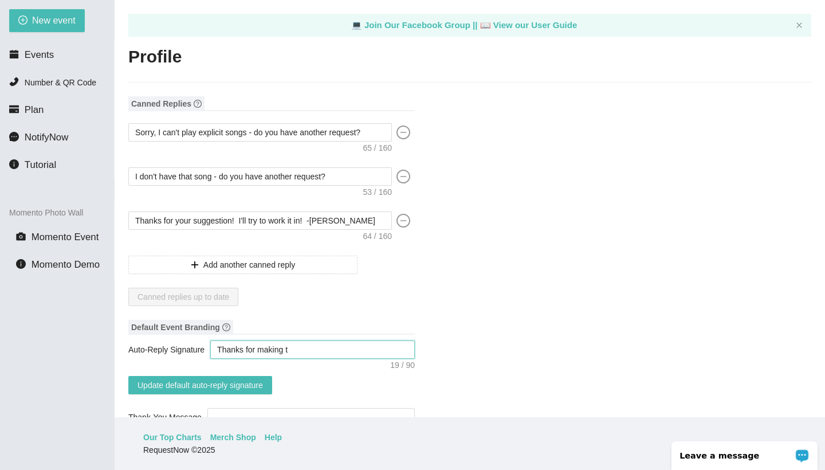
type textarea "Thanks for making th"
type textarea "Thanks for making the"
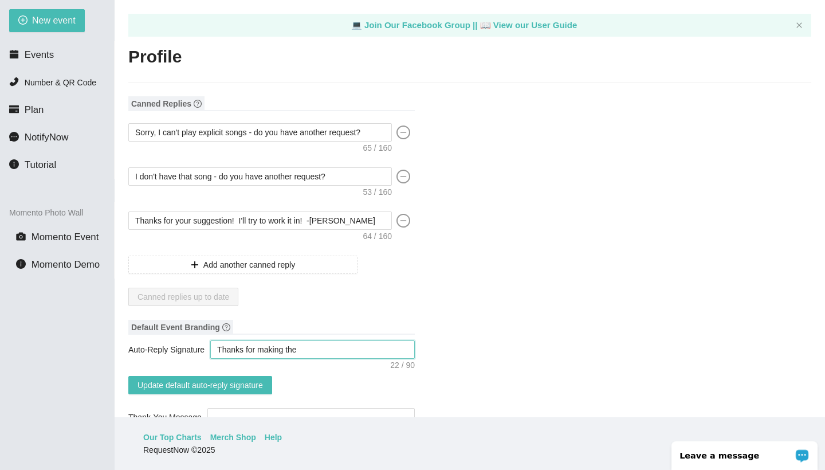
type textarea "Thanks for making the e"
type textarea "Thanks for making the ev"
type textarea "Thanks for making the eve"
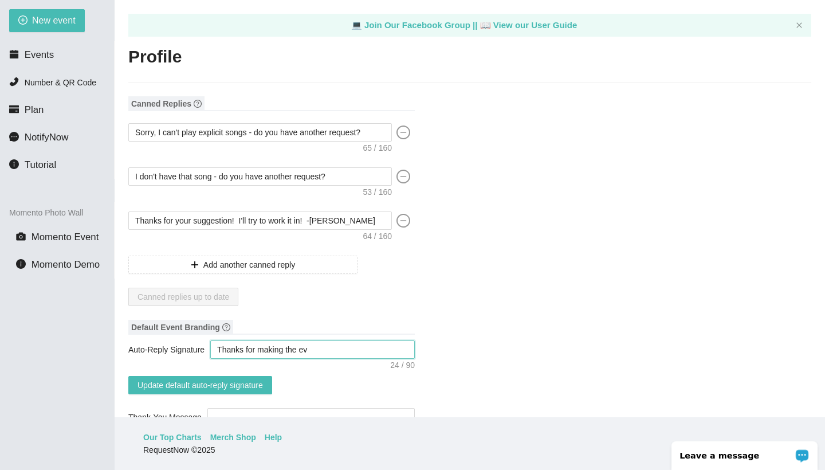
type textarea "Thanks for making the eve"
type textarea "Thanks for making the even"
type textarea "Thanks for making the event"
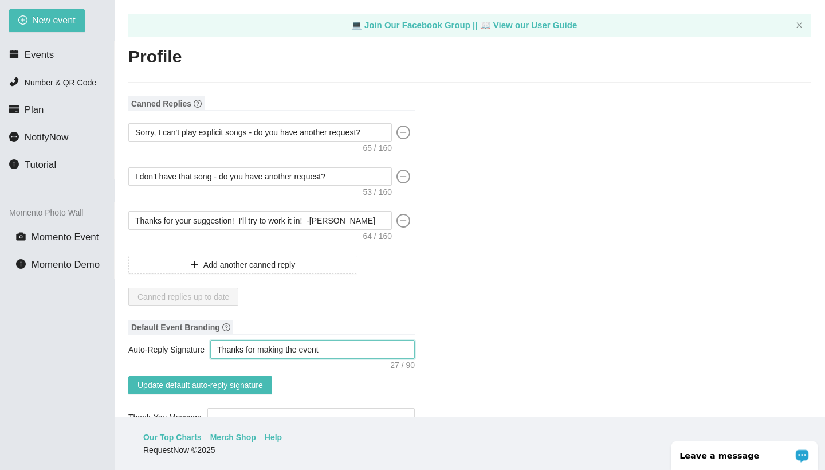
type textarea "Thanks for making the event"
type textarea "Thanks for making the event g"
type textarea "Thanks for making the event gr"
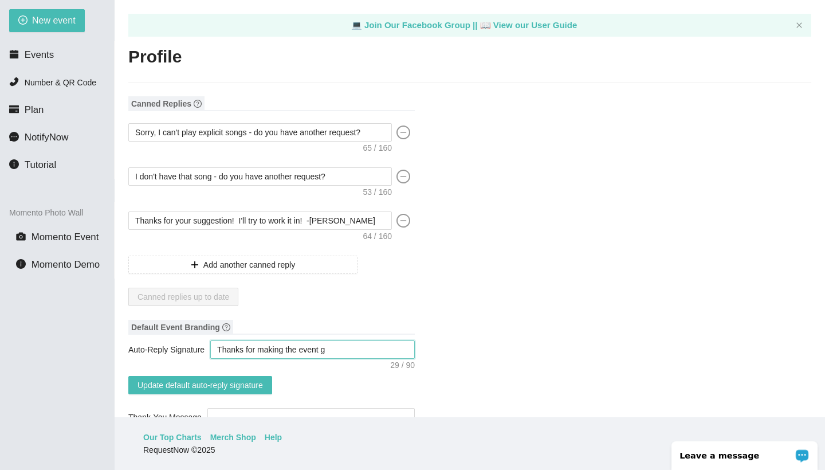
type textarea "Thanks for making the event gr"
type textarea "Thanks for making the event gre"
type textarea "Thanks for making the event grea"
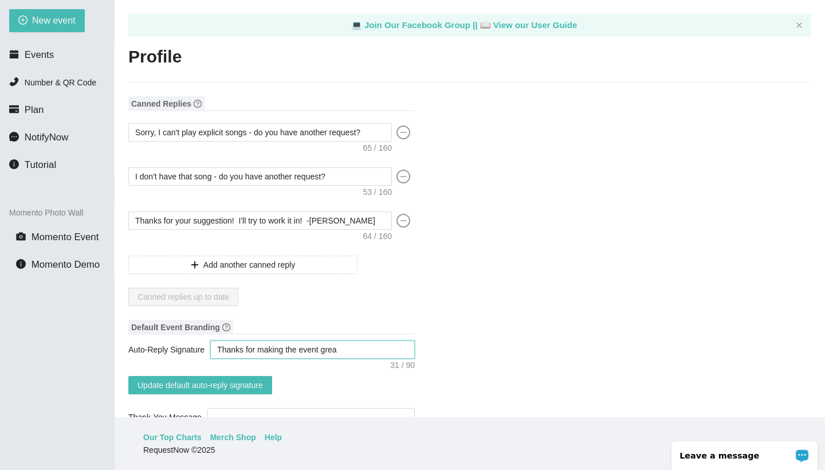
type textarea "Thanks for making the event great"
type textarea "Thanks for making the event great!"
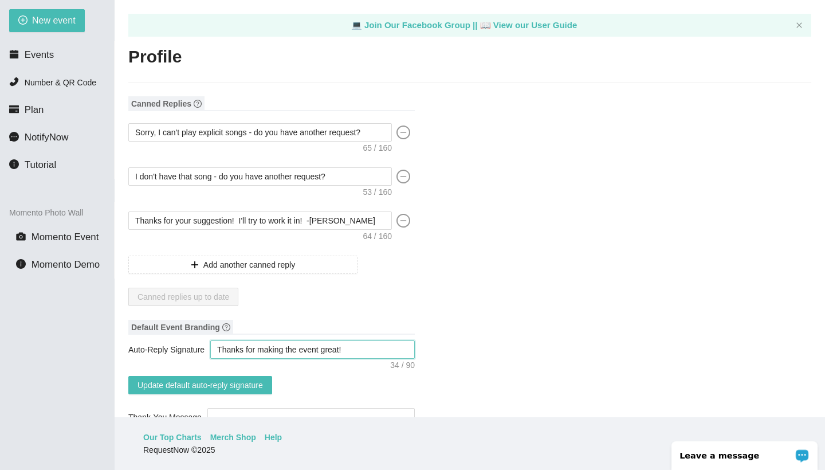
type textarea "Thanks for making the event great!"
type textarea "Thanks for making the event great! S"
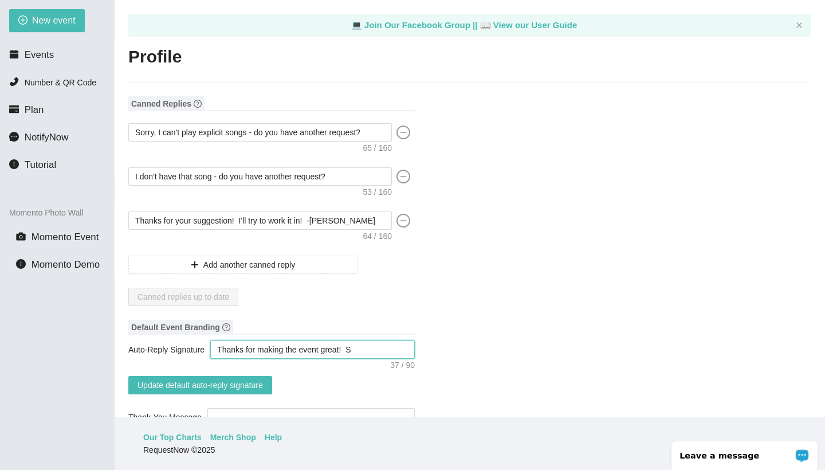
type textarea "Thanks for making the event great! Se"
type textarea "Thanks for making the event great! See"
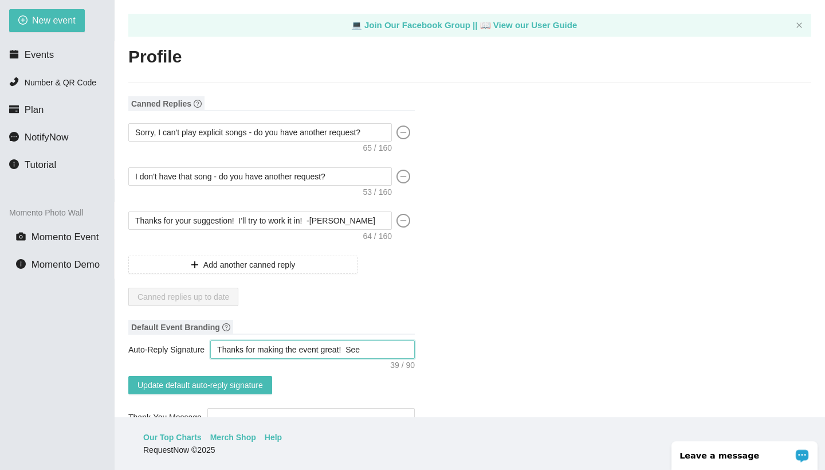
type textarea "Thanks for making the event great! See"
type textarea "Thanks for making the event great! See y"
type textarea "Thanks for making the event great! See yo"
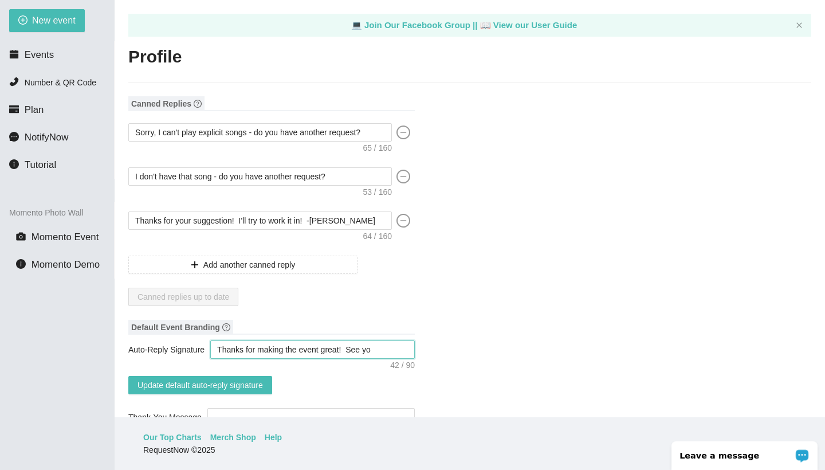
type textarea "Thanks for making the event great! See you"
type textarea "Thanks for making the event great! See you a"
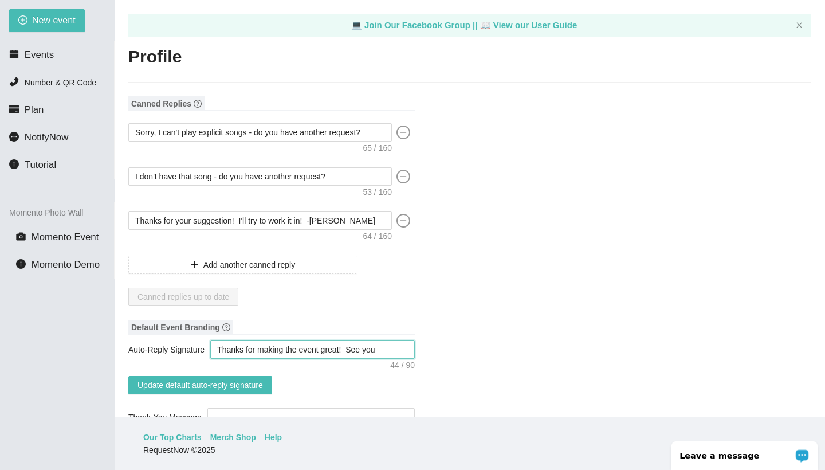
type textarea "Thanks for making the event great! See you a"
type textarea "Thanks for making the event great! See you ag"
type textarea "Thanks for making the event great! See you aga"
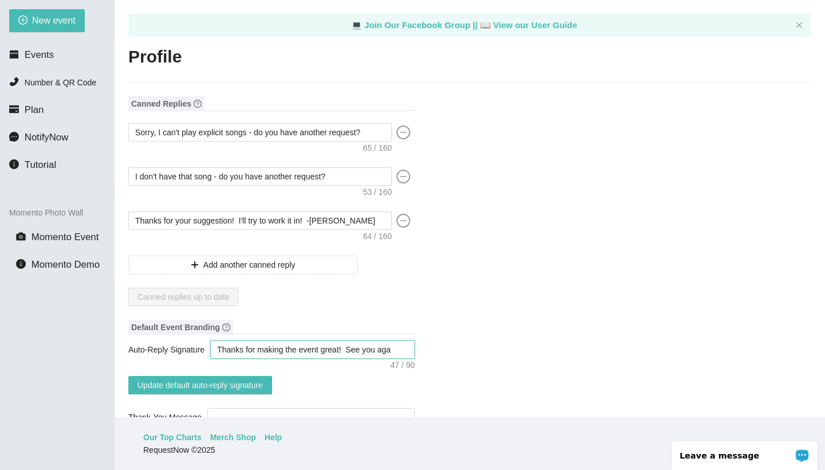
type textarea "Thanks for making the event great! See you agai"
type textarea "Thanks for making the event great! See you again"
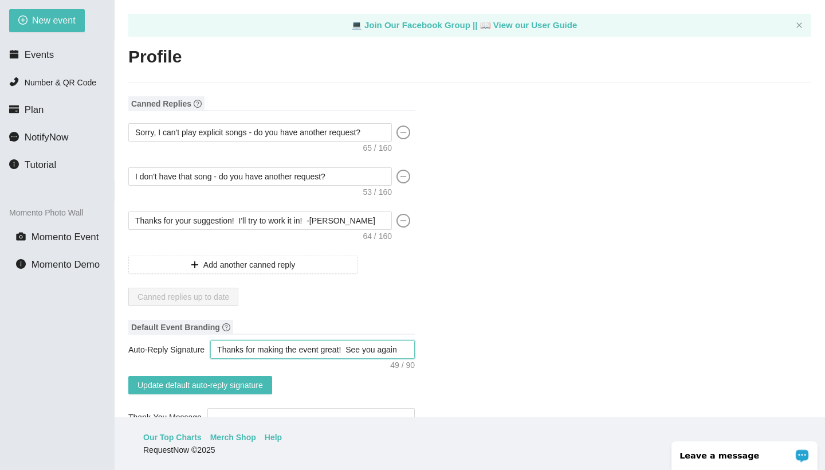
type textarea "Thanks for making the event great! See you again"
type textarea "Thanks for making the event great! See you again s"
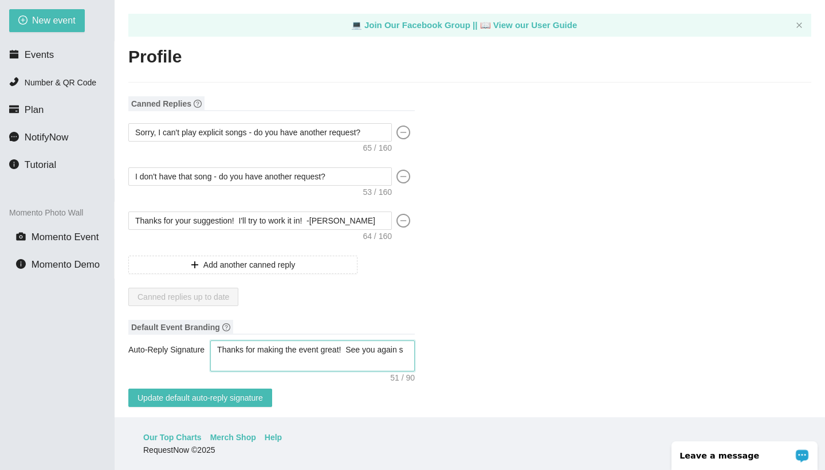
type textarea "Thanks for making the event great! See you again so"
type textarea "Thanks for making the event great! See you again soo"
type textarea "Thanks for making the event great! See you again soon"
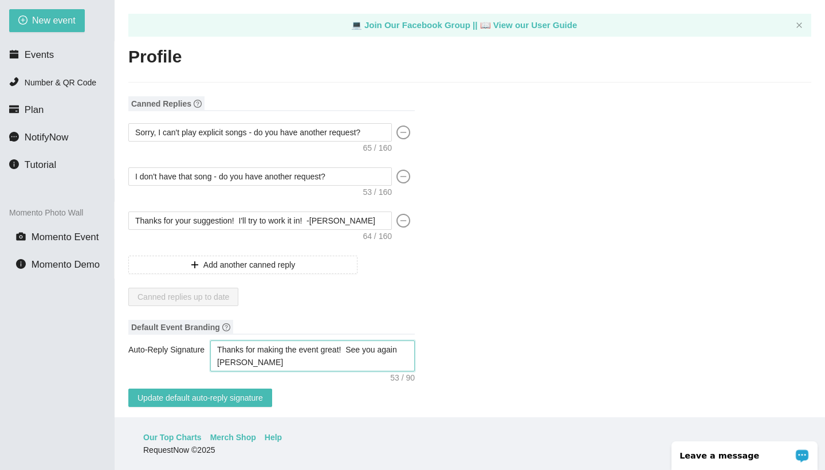
type textarea "Thanks for making the event great! See you again soon"
type textarea "Thanks for making the event great! See you again soon!"
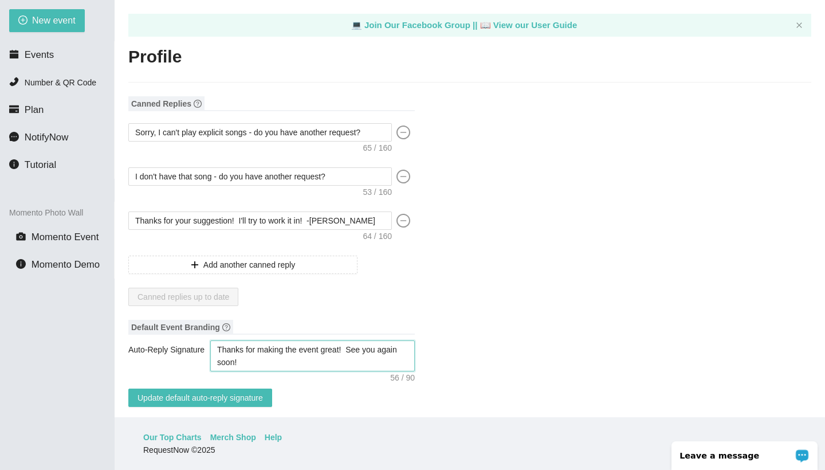
type textarea "Thanks for making the event great! See you again soon! -"
type textarea "Thanks for making the event great! See you again soon! -D"
type textarea "Thanks for making the event great! See you again soon! -DJ"
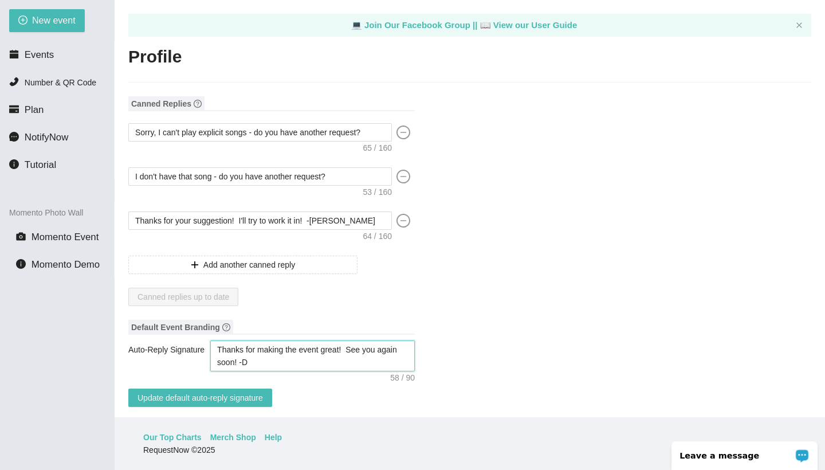
type textarea "Thanks for making the event great! See you again soon! -DJ"
type textarea "Thanks for making the event great! See you again soon! -DJ O"
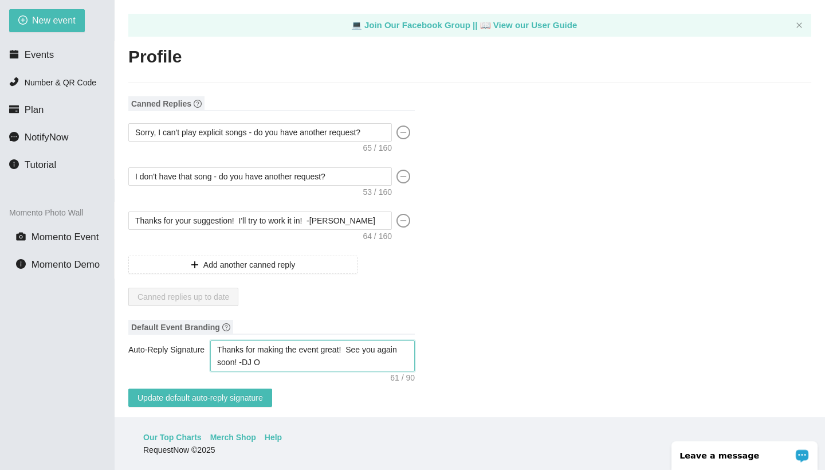
type textarea "Thanks for making the event great! See you again soon! -DJ Ol"
type textarea "Thanks for making the event great! See you again soon! -DJ Oly"
type textarea "Thanks for making the event great! See you again soon! -DJ Olyn"
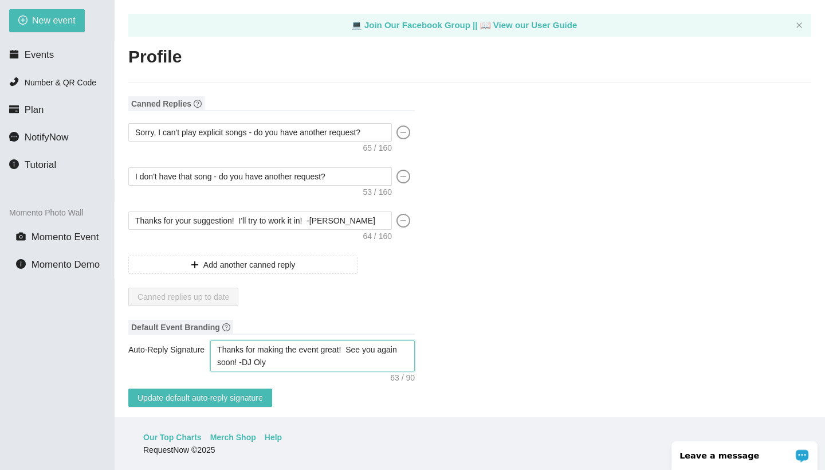
type textarea "Thanks for making the event great! See you again soon! -DJ Olyn"
type textarea "Thanks for making the event great! See you again soon! -DJ Olyn D"
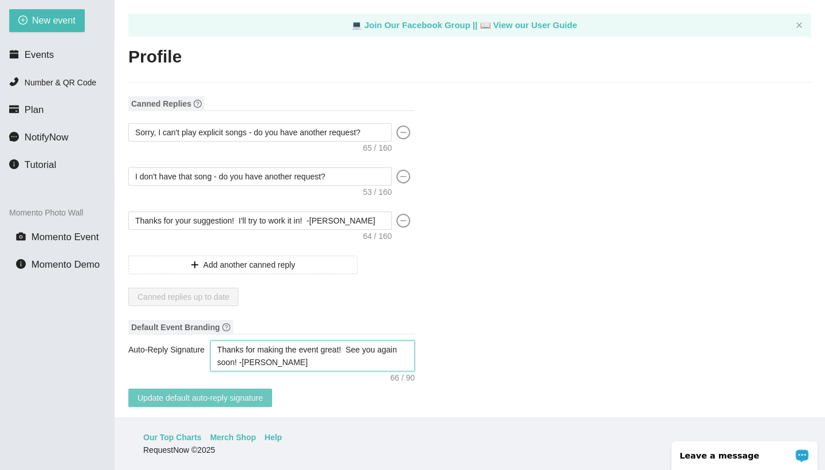
click at [222, 400] on span "Update default auto-reply signature" at bounding box center [199, 397] width 125 height 13
